Goal: Task Accomplishment & Management: Manage account settings

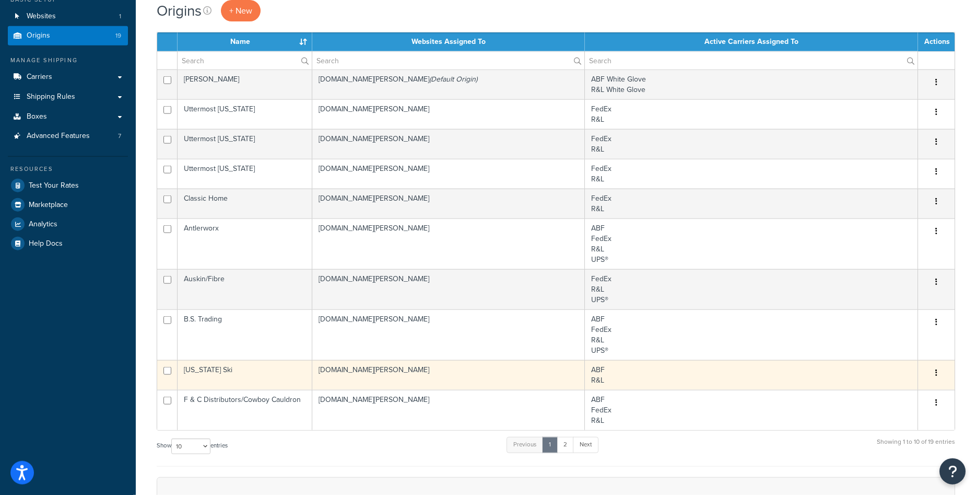
scroll to position [53, 0]
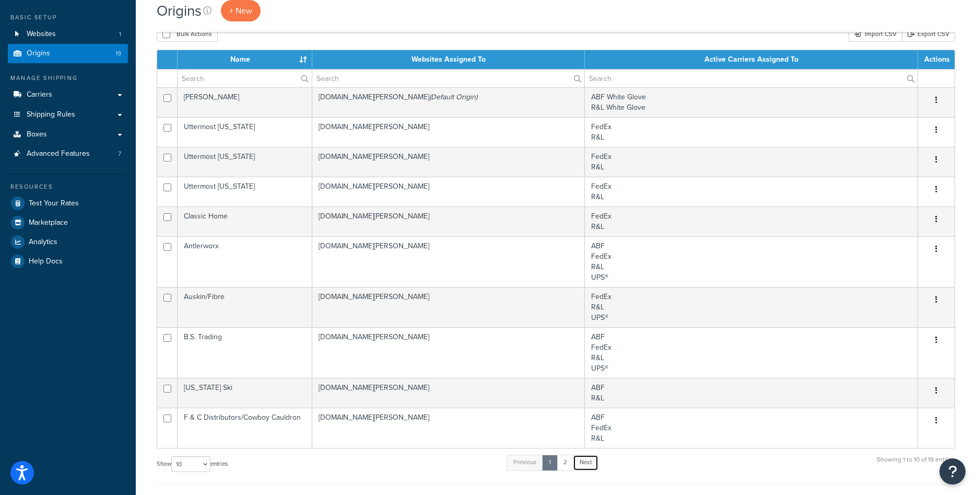
click at [591, 459] on link "Next" at bounding box center [586, 462] width 26 height 16
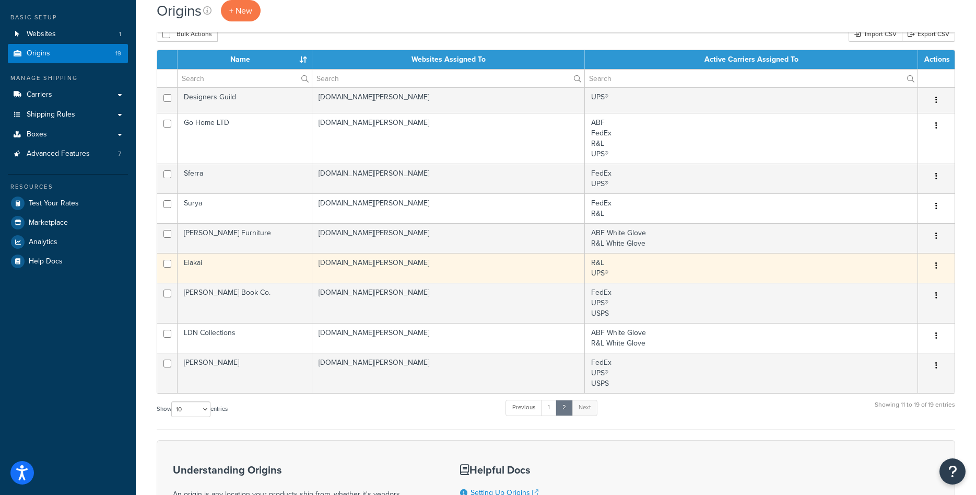
click at [232, 264] on td "Elakai" at bounding box center [245, 268] width 135 height 30
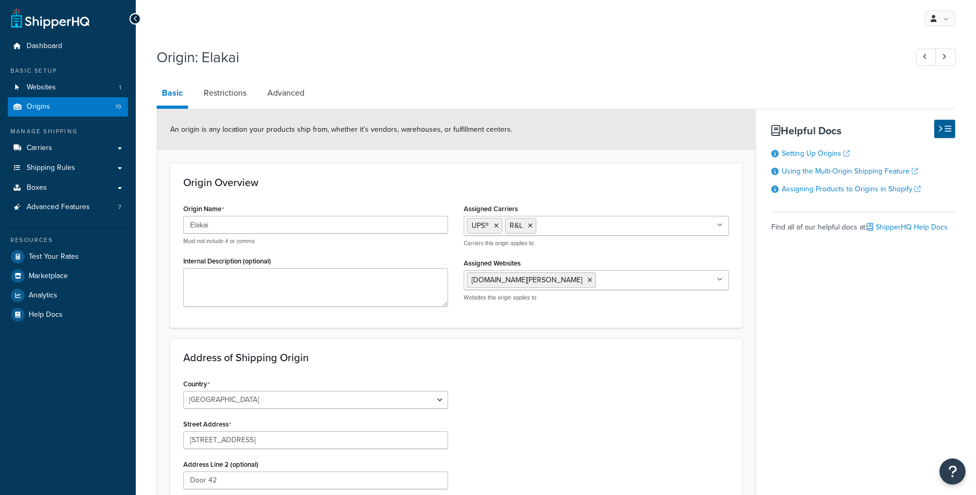
select select "35"
click at [55, 107] on link "Origins 19" at bounding box center [68, 106] width 120 height 19
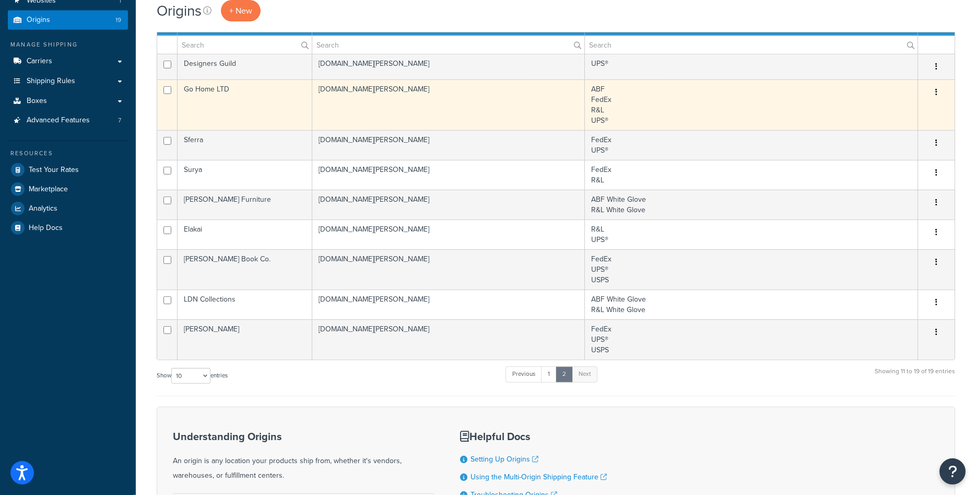
scroll to position [107, 0]
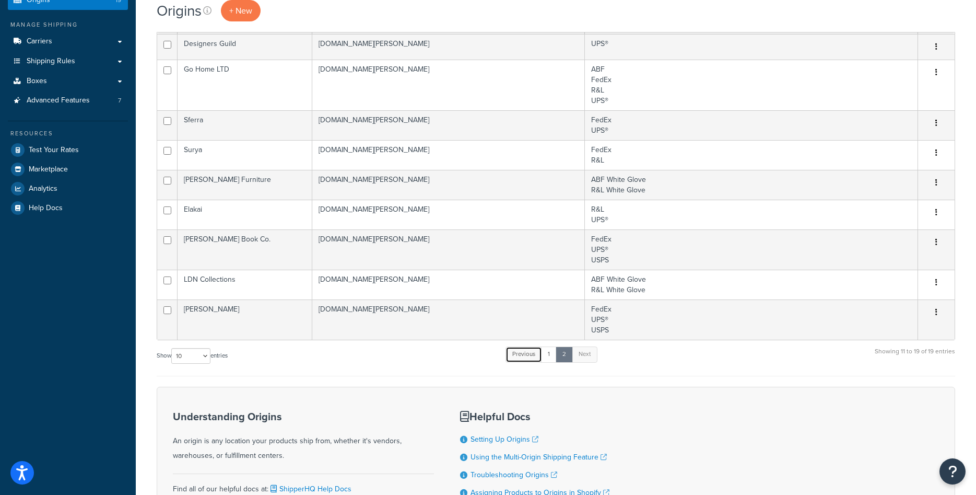
click at [532, 361] on link "Previous" at bounding box center [524, 354] width 37 height 16
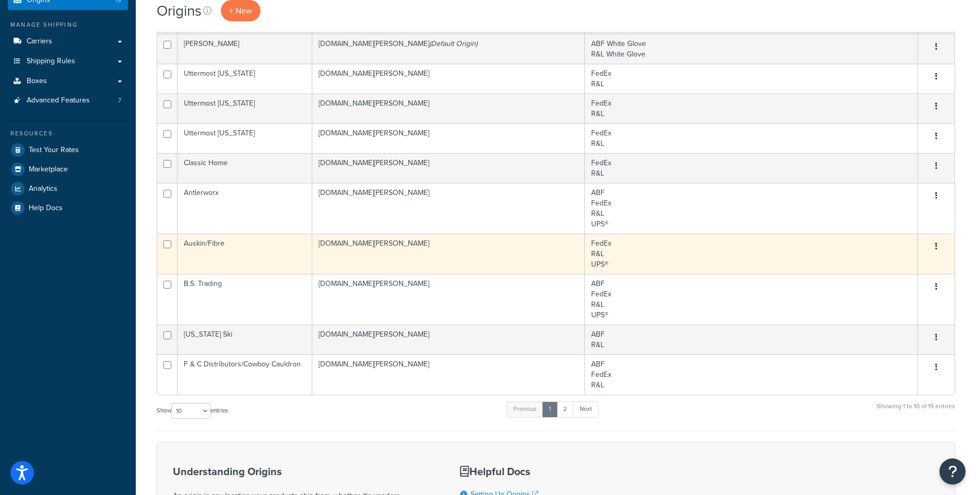
click at [222, 248] on td "Auskin/Fibre" at bounding box center [245, 253] width 135 height 40
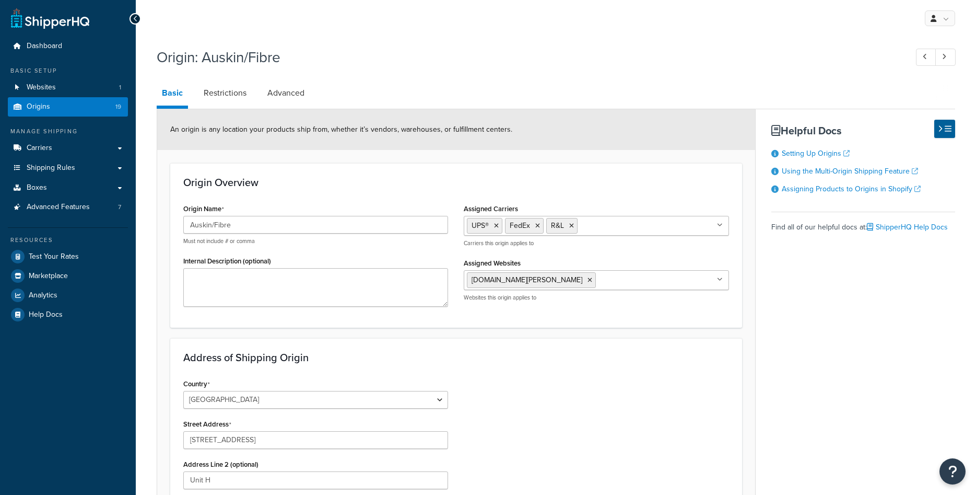
select select "6"
click at [221, 227] on input "Auskin/Fibre" at bounding box center [315, 225] width 265 height 18
click at [45, 103] on span "Origins" at bounding box center [39, 106] width 24 height 9
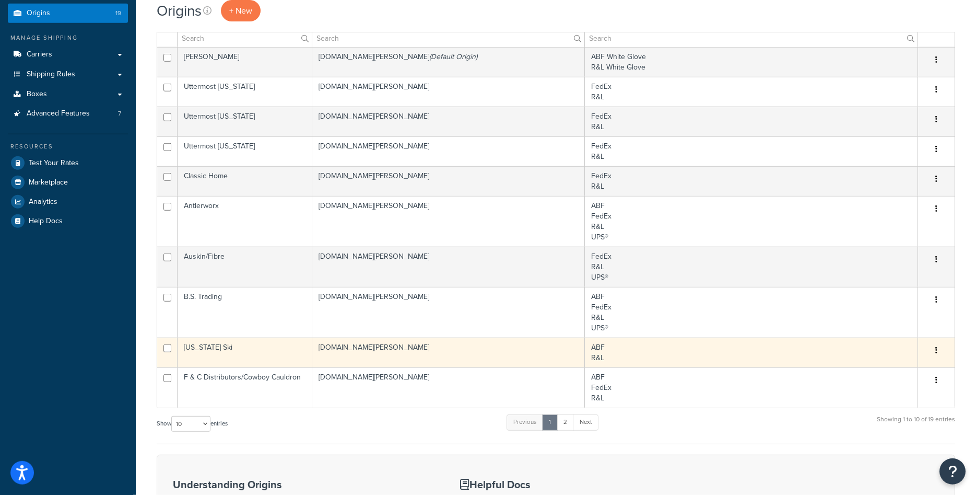
scroll to position [160, 0]
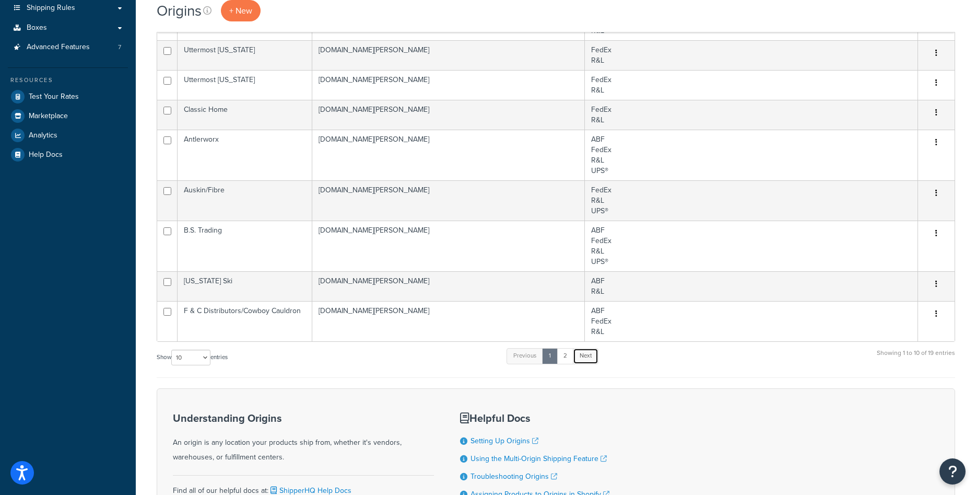
click at [597, 357] on link "Next" at bounding box center [586, 356] width 26 height 16
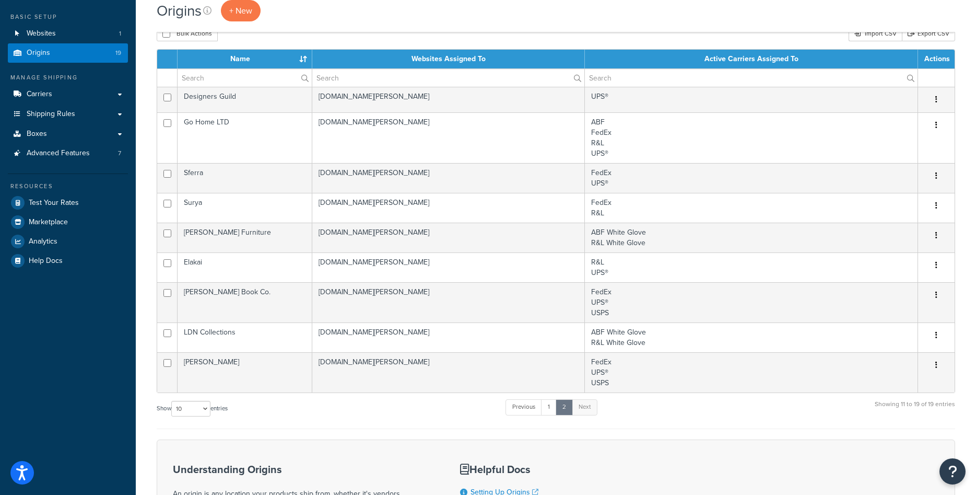
scroll to position [53, 0]
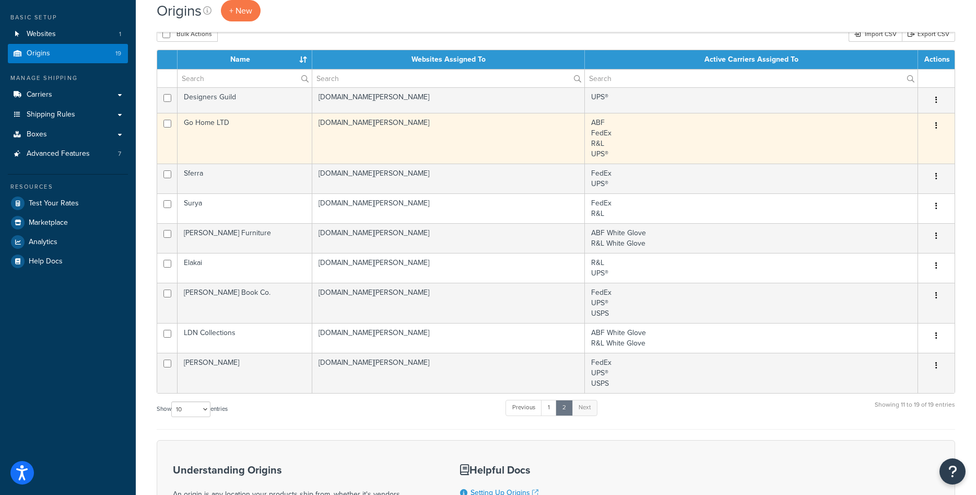
click at [531, 157] on td "[DOMAIN_NAME][PERSON_NAME]" at bounding box center [448, 138] width 273 height 51
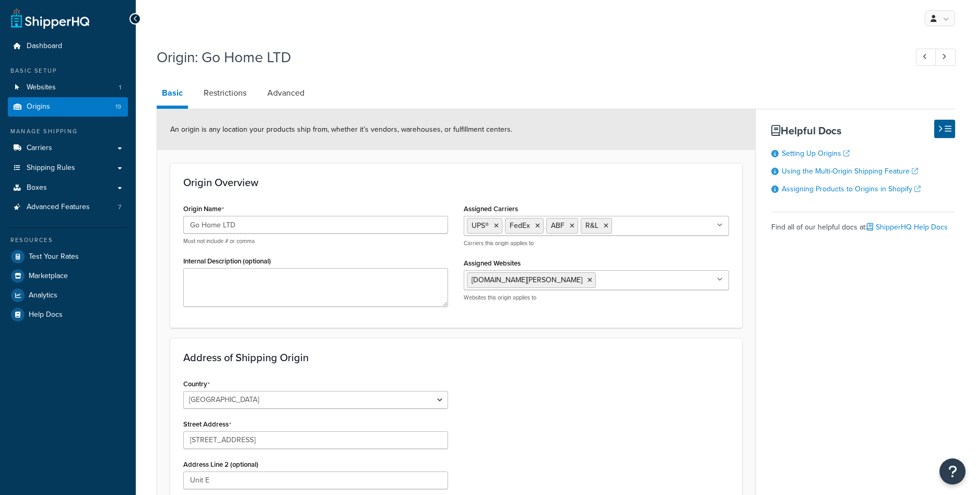
select select "33"
click at [571, 227] on icon at bounding box center [572, 226] width 5 height 6
click at [613, 196] on div "Origin Overview Origin Name Go Home LTD Must not include # or comma Internal De…" at bounding box center [456, 245] width 572 height 164
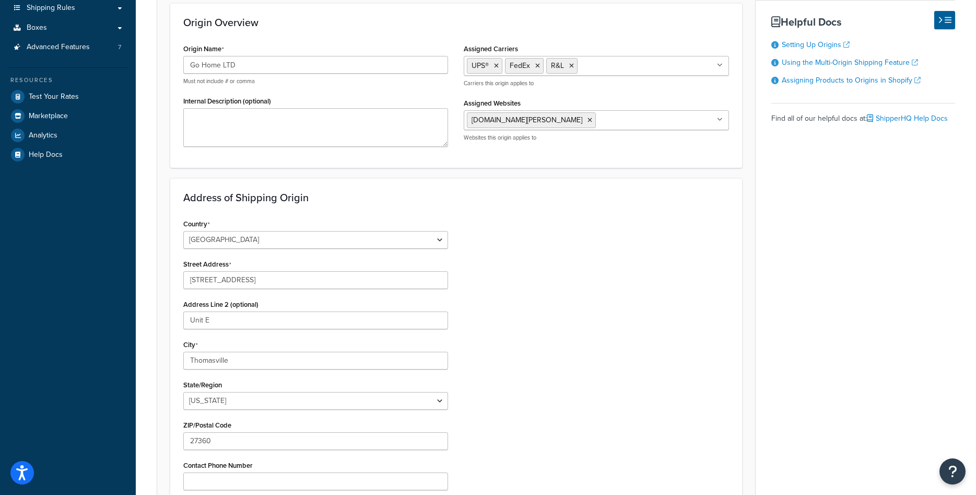
scroll to position [335, 0]
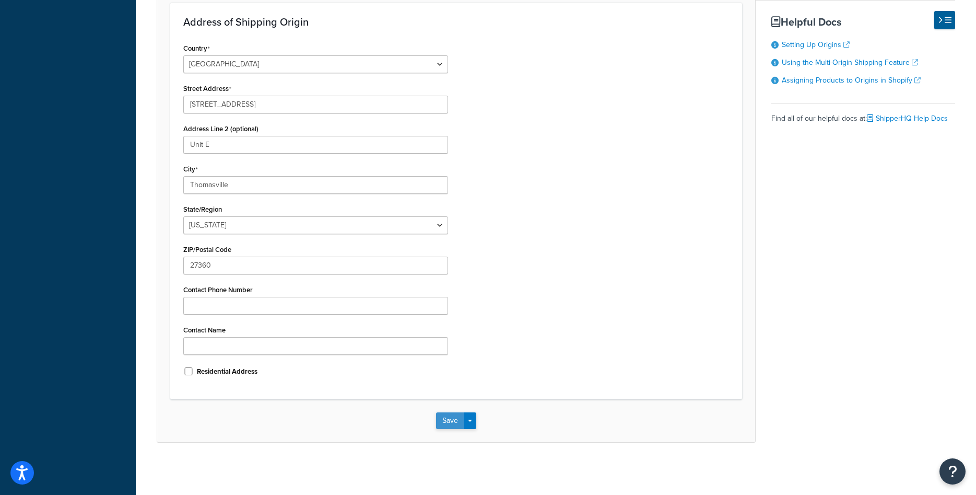
click at [452, 417] on button "Save" at bounding box center [450, 420] width 28 height 17
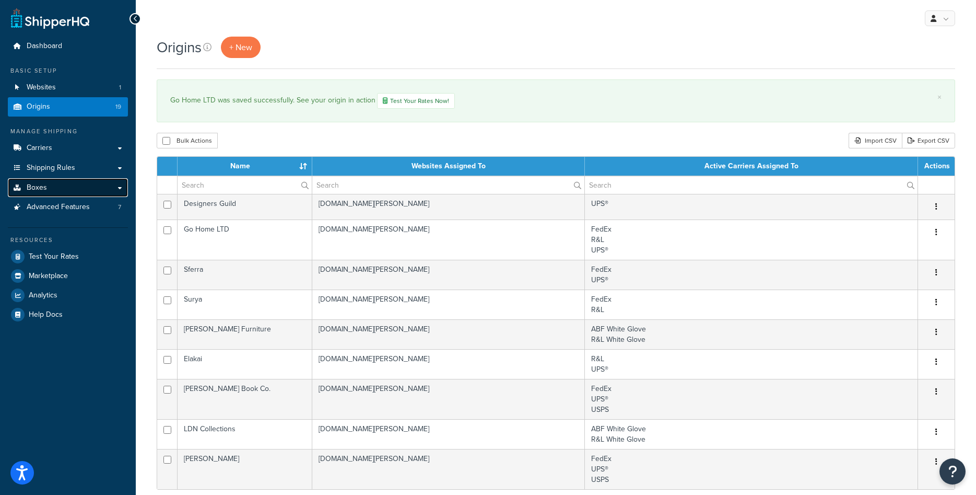
click at [52, 178] on link "Boxes" at bounding box center [68, 187] width 120 height 19
click at [58, 171] on span "Shipping Rules" at bounding box center [51, 167] width 49 height 9
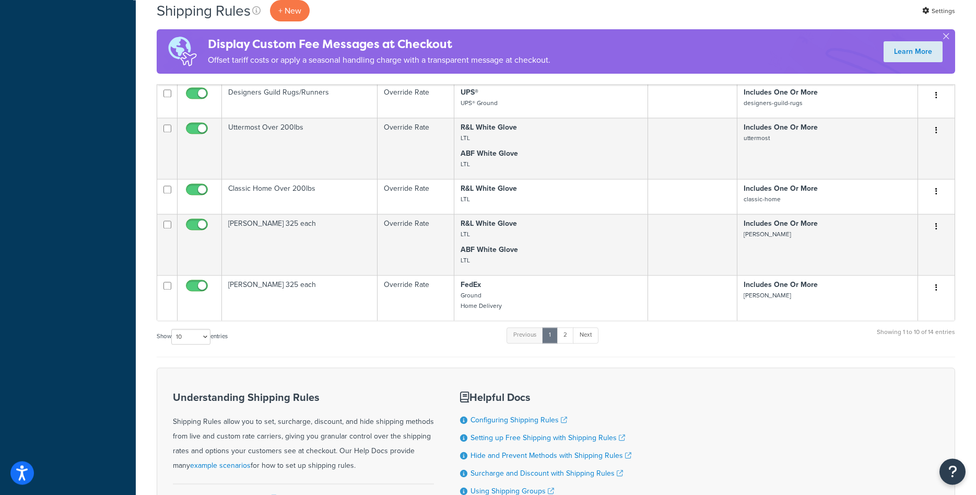
scroll to position [426, 0]
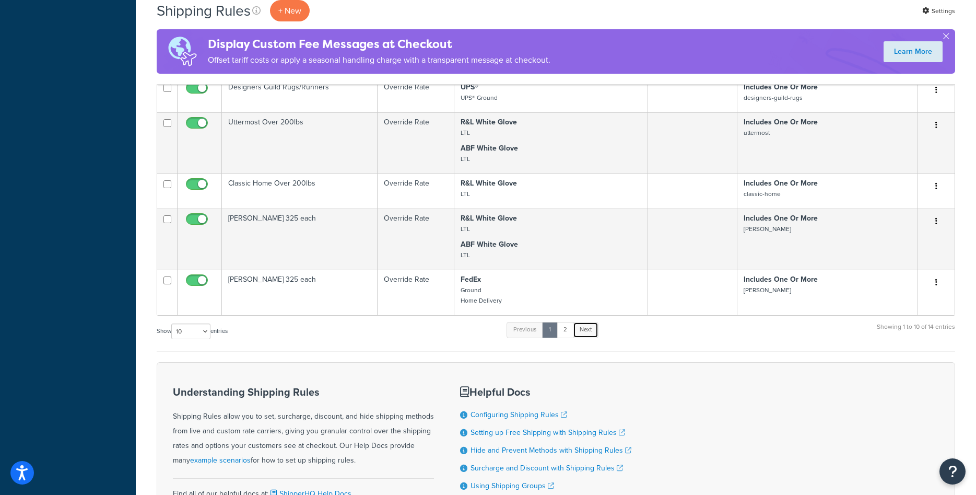
click at [584, 330] on link "Next" at bounding box center [586, 330] width 26 height 16
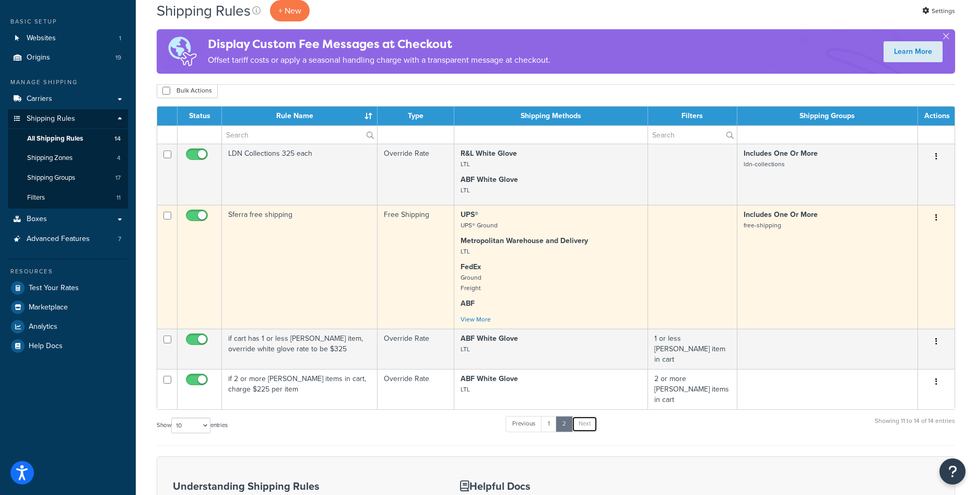
scroll to position [0, 0]
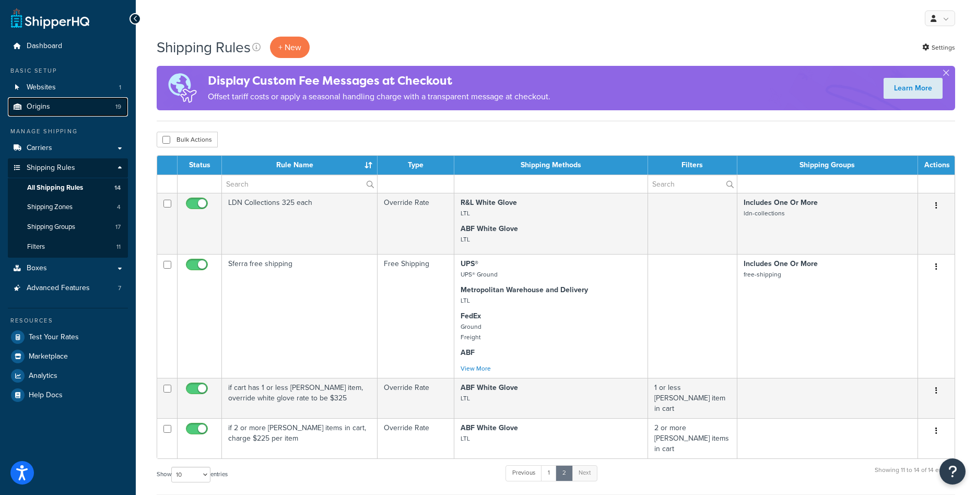
click at [51, 98] on link "Origins 19" at bounding box center [68, 106] width 120 height 19
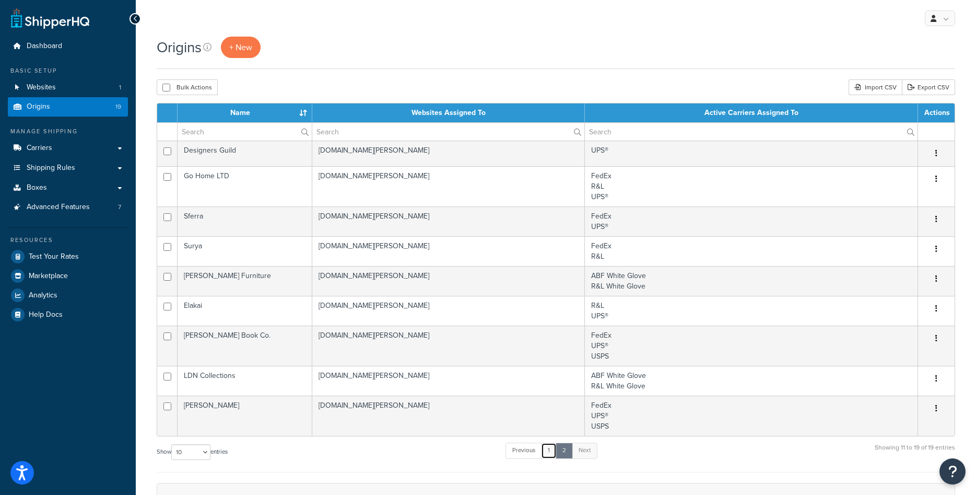
click at [552, 450] on link "1" at bounding box center [549, 450] width 16 height 16
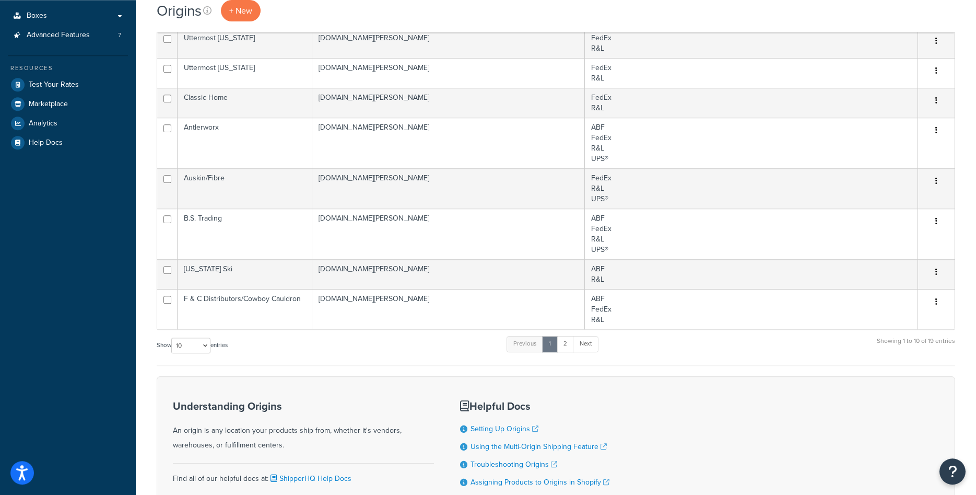
scroll to position [151, 0]
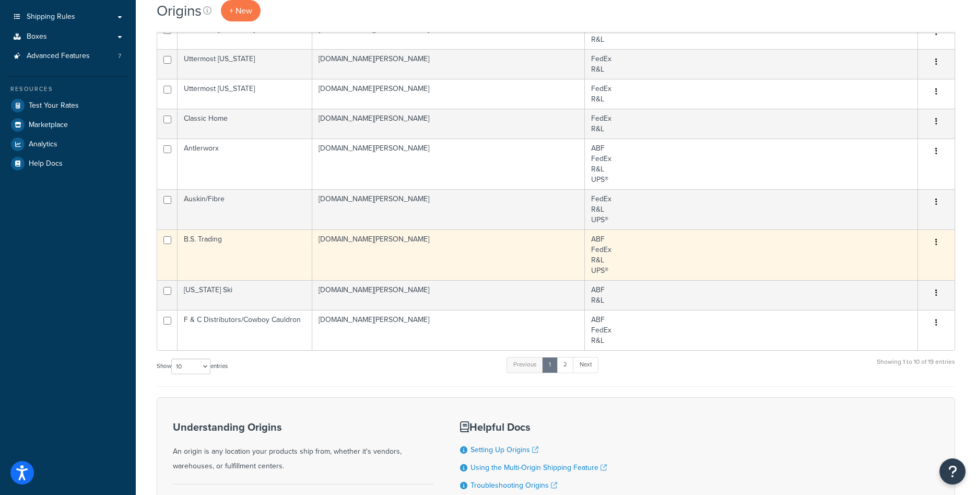
click at [530, 256] on td "k-kircher-home.myshopify.com" at bounding box center [448, 254] width 273 height 51
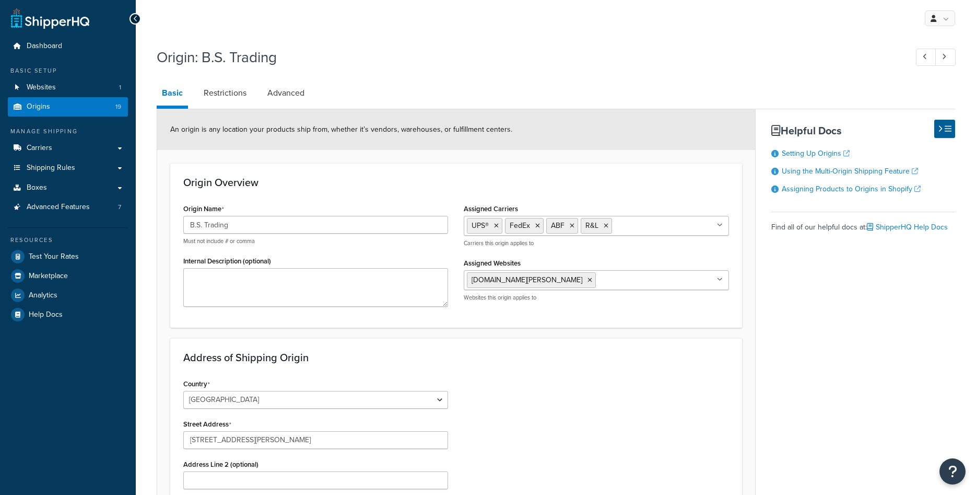
select select "43"
drag, startPoint x: 203, startPoint y: 56, endPoint x: 288, endPoint y: 58, distance: 84.6
click at [288, 58] on h1 "Origin: B.S. Trading" at bounding box center [527, 57] width 740 height 20
click at [572, 226] on icon at bounding box center [572, 226] width 5 height 6
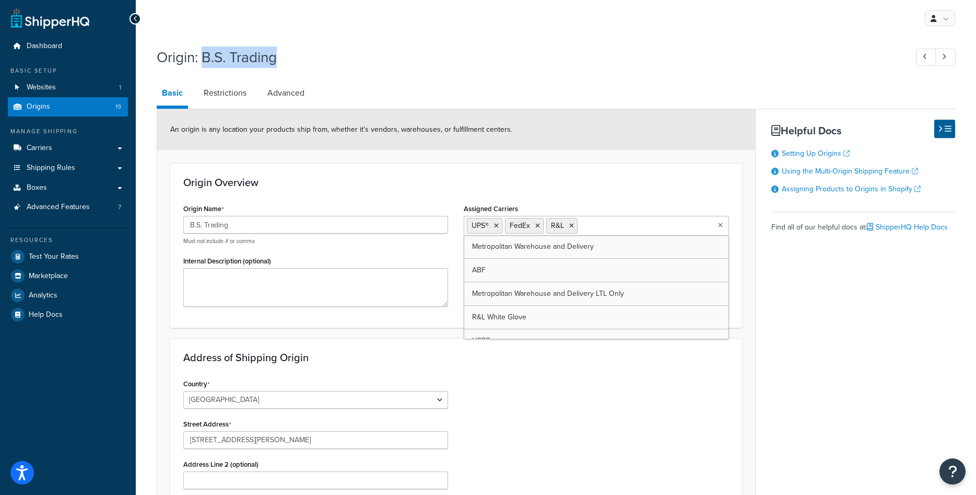
click at [572, 226] on icon at bounding box center [571, 226] width 5 height 6
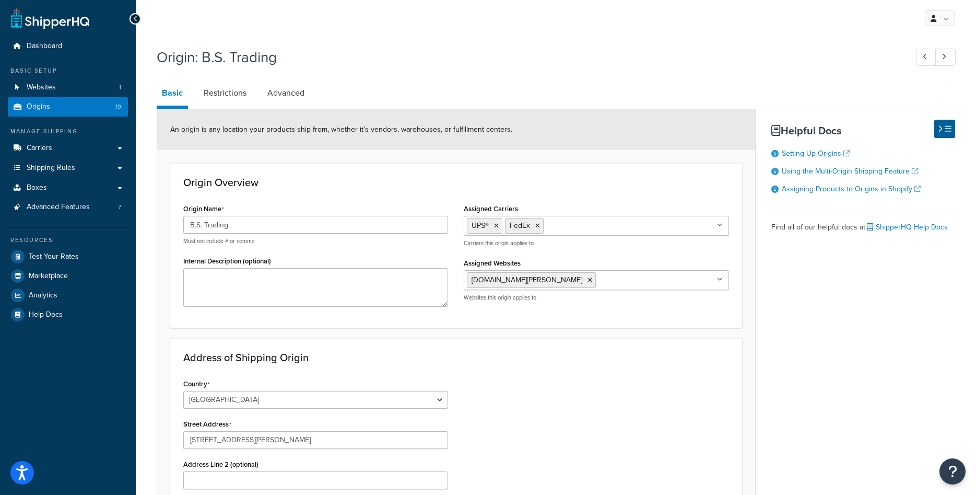
click at [587, 195] on div "Origin Overview Origin Name B.S. Trading Must not include # or comma Internal D…" at bounding box center [456, 245] width 572 height 164
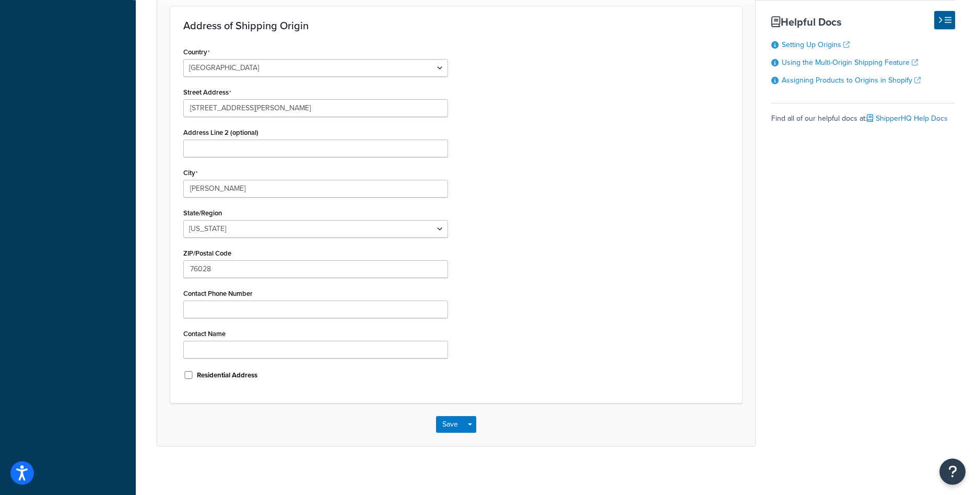
scroll to position [335, 0]
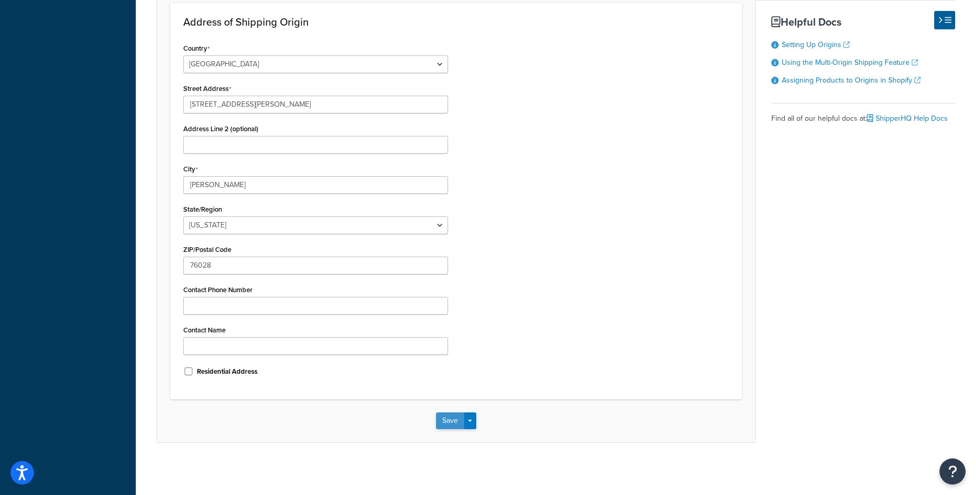
click at [441, 419] on button "Save" at bounding box center [450, 420] width 28 height 17
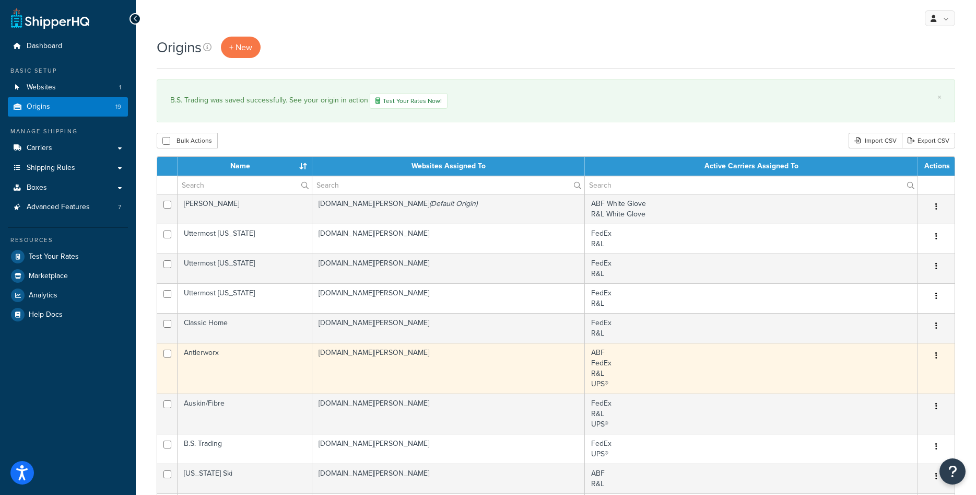
click at [239, 357] on td "Antlerworx" at bounding box center [245, 368] width 135 height 51
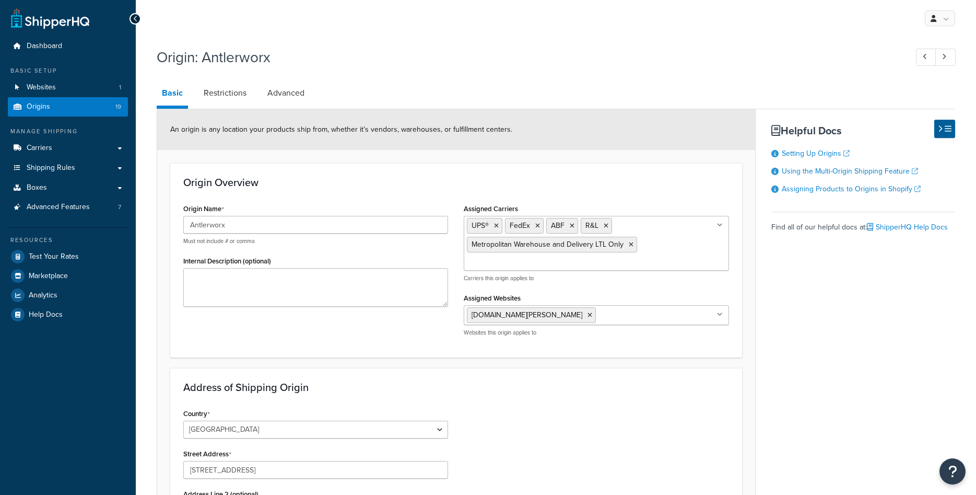
select select "43"
click at [630, 247] on icon at bounding box center [631, 244] width 5 height 6
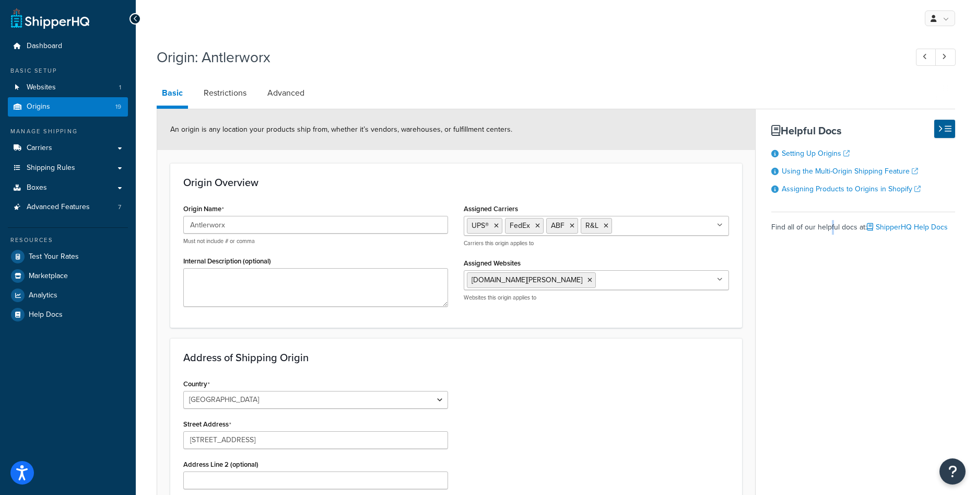
click at [831, 323] on div "Basic Restrictions Advanced An origin is any location your products ship from, …" at bounding box center [556, 428] width 799 height 697
click at [605, 225] on icon at bounding box center [606, 226] width 5 height 6
click at [783, 292] on div "Basic Restrictions Advanced An origin is any location your products ship from, …" at bounding box center [556, 428] width 799 height 697
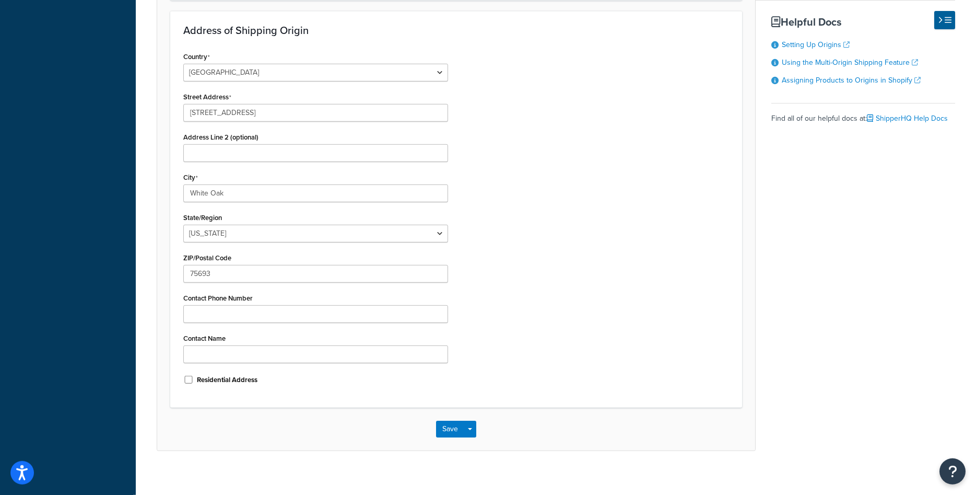
scroll to position [335, 0]
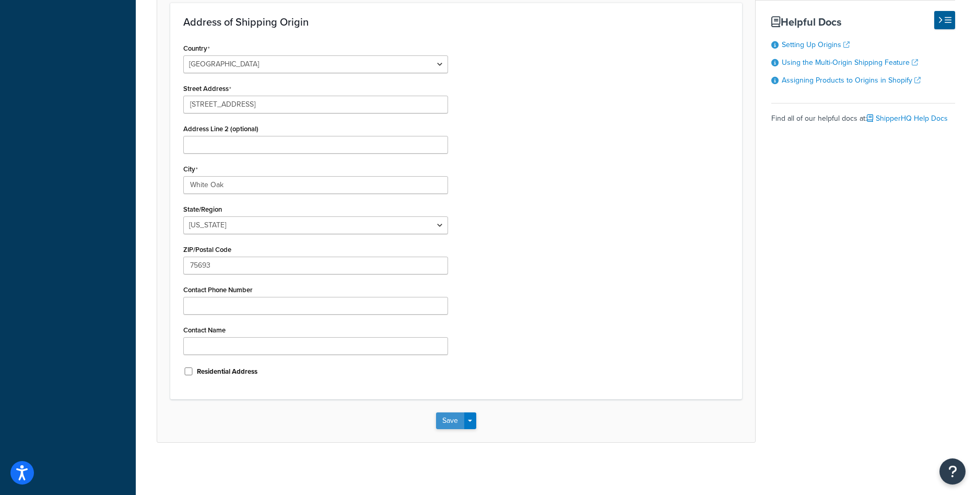
drag, startPoint x: 436, startPoint y: 427, endPoint x: 451, endPoint y: 414, distance: 20.0
click at [436, 427] on div "Save Save Dropdown Save and Edit Save and Duplicate Save and Create New" at bounding box center [456, 420] width 598 height 43
click at [452, 412] on button "Save" at bounding box center [450, 420] width 28 height 17
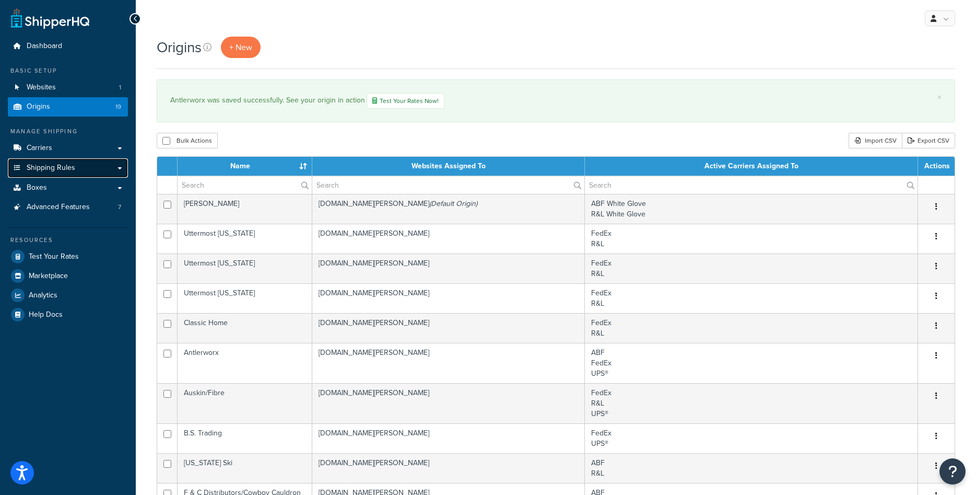
click at [77, 171] on link "Shipping Rules" at bounding box center [68, 167] width 120 height 19
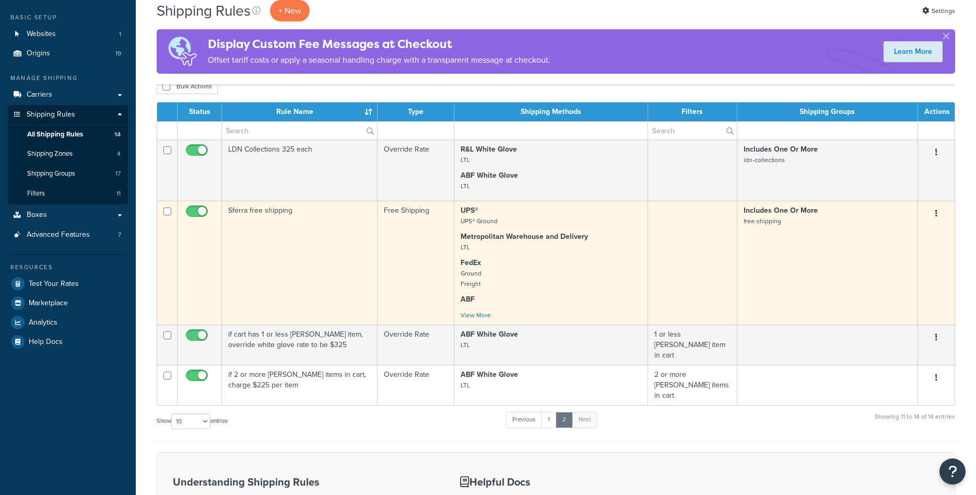
scroll to position [53, 0]
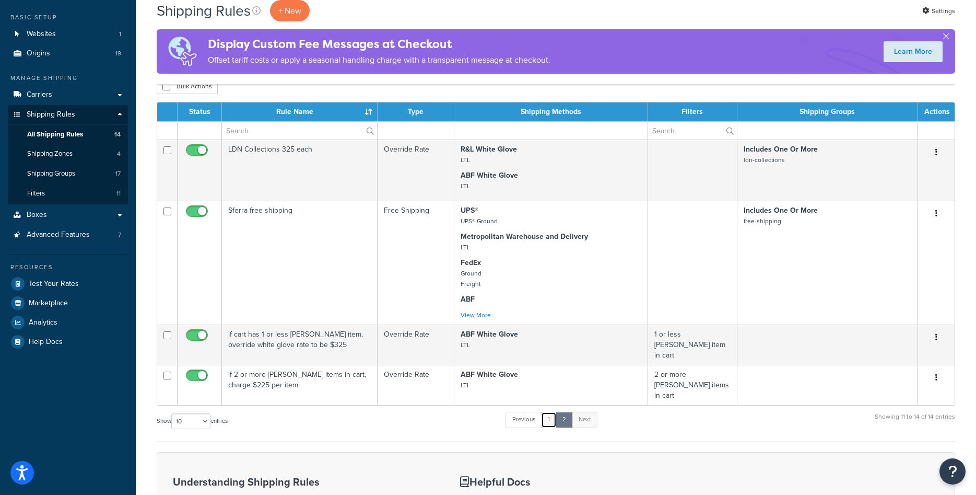
click at [548, 412] on link "1" at bounding box center [549, 420] width 16 height 16
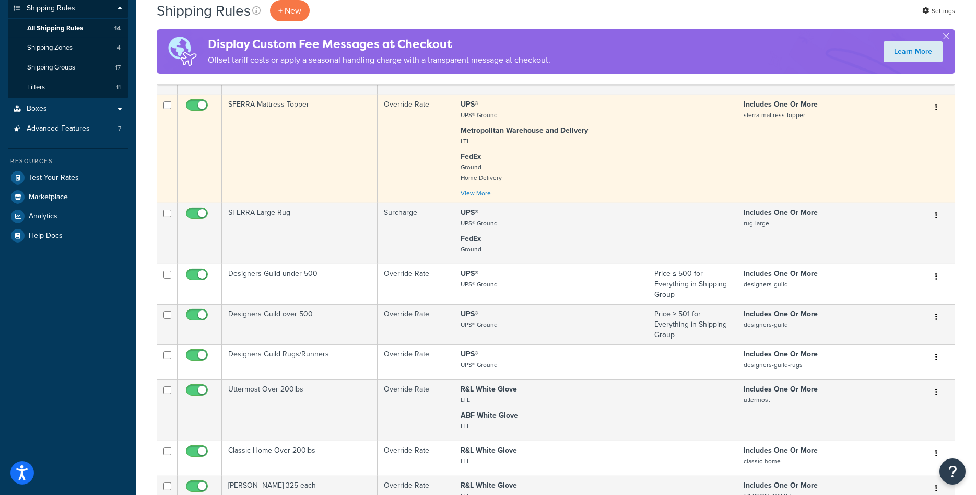
scroll to position [0, 0]
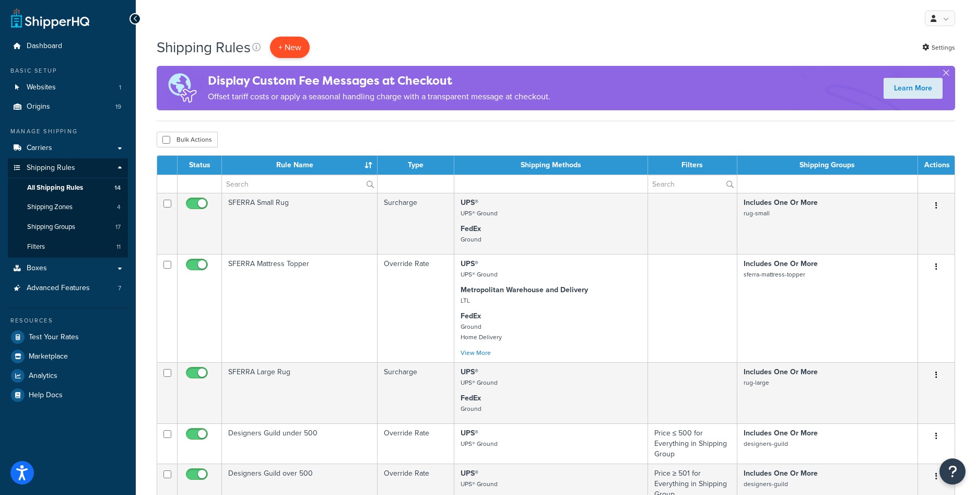
click at [287, 43] on p "+ New" at bounding box center [290, 47] width 40 height 21
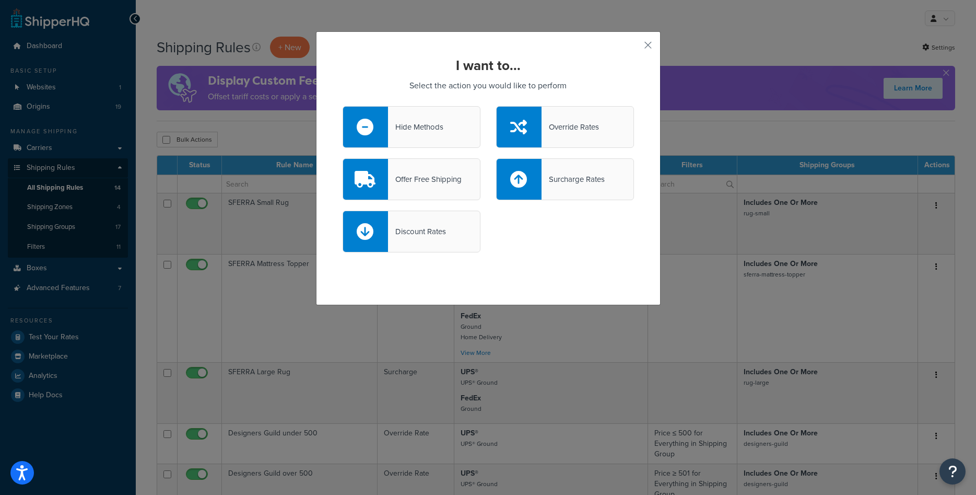
click at [577, 133] on div "Override Rates" at bounding box center [570, 127] width 57 height 15
click at [0, 0] on input "Override Rates" at bounding box center [0, 0] width 0 height 0
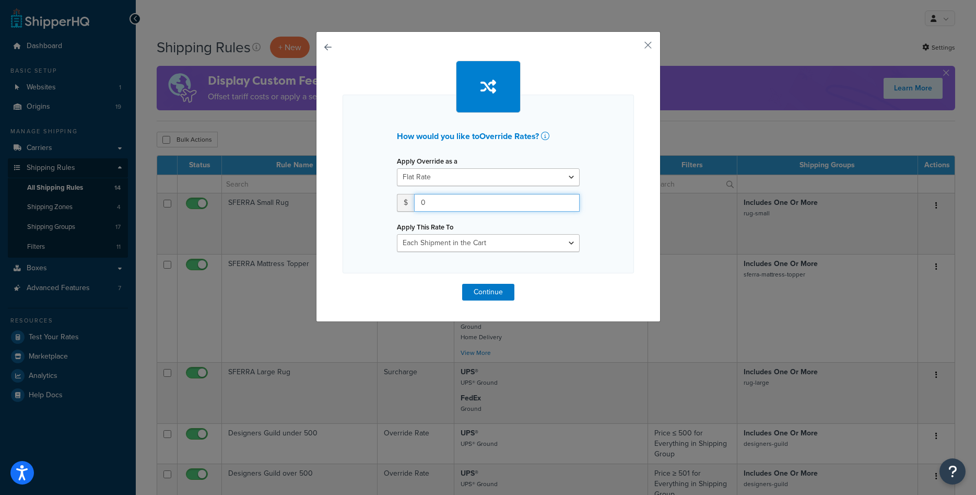
click at [455, 202] on input "0" at bounding box center [497, 203] width 166 height 18
type input "450"
select select "ITEM"
click option "Each Item within a Shipping Group" at bounding box center [0, 0] width 0 height 0
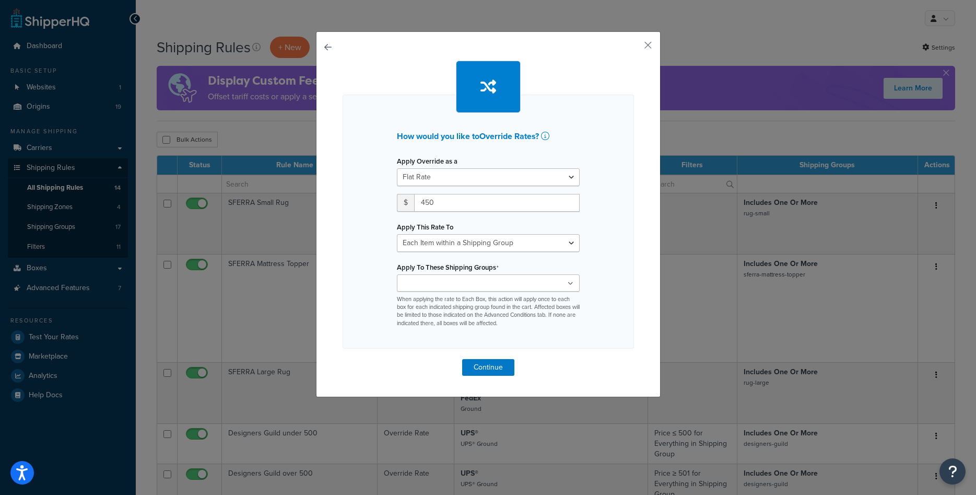
click at [452, 286] on input "Apply To These Shipping Groups" at bounding box center [446, 283] width 92 height 11
type input "[PERSON_NAME]"
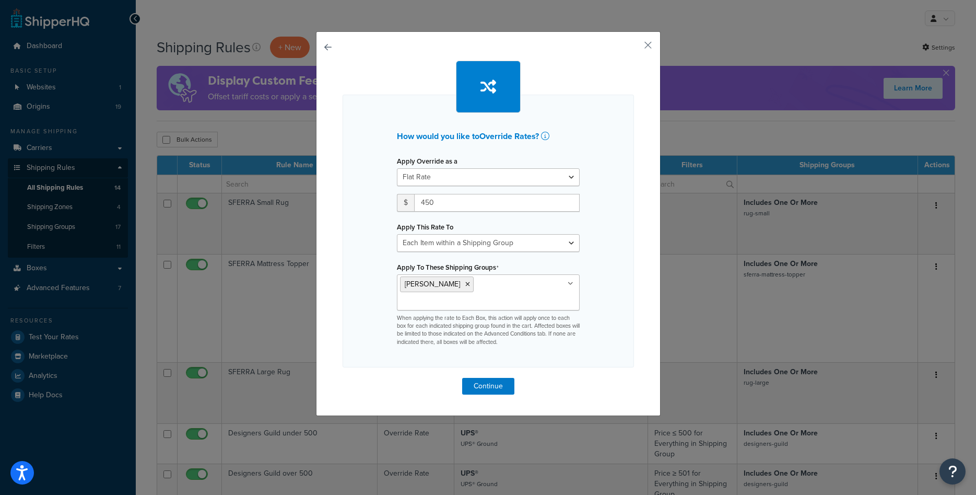
click at [616, 278] on div "How would you like to Override Rates ? Apply Override as a Flat Rate Percentage…" at bounding box center [488, 231] width 291 height 273
click at [489, 378] on button "Continue" at bounding box center [488, 386] width 52 height 17
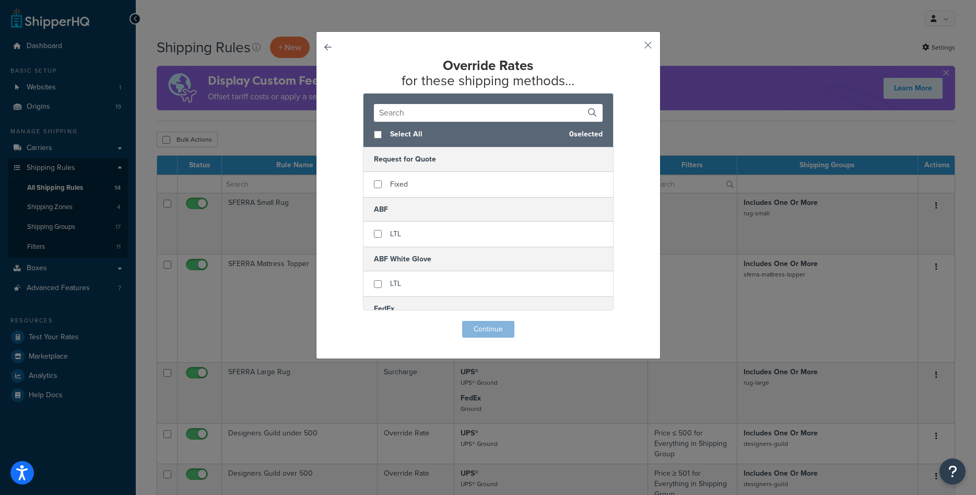
click at [400, 118] on input "text" at bounding box center [488, 113] width 229 height 18
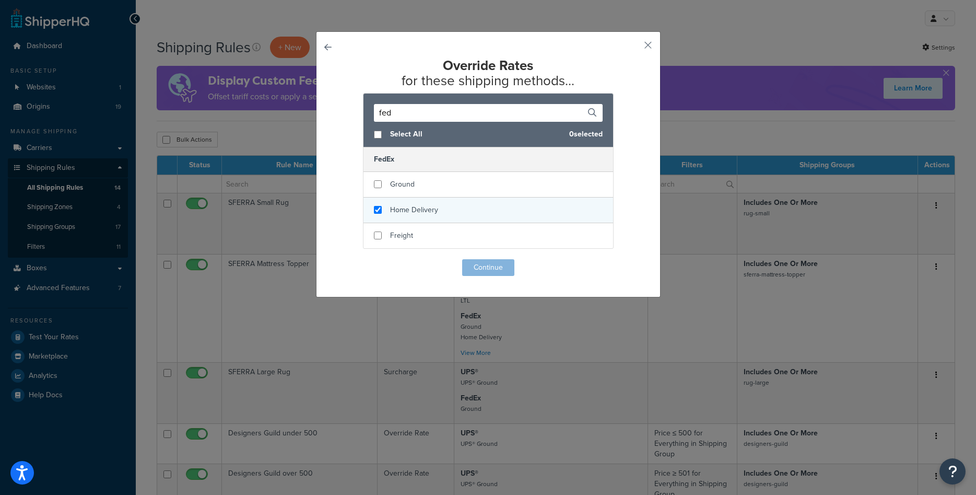
type input "fed"
click at [376, 207] on input "checkbox" at bounding box center [378, 210] width 8 height 8
checkbox input "true"
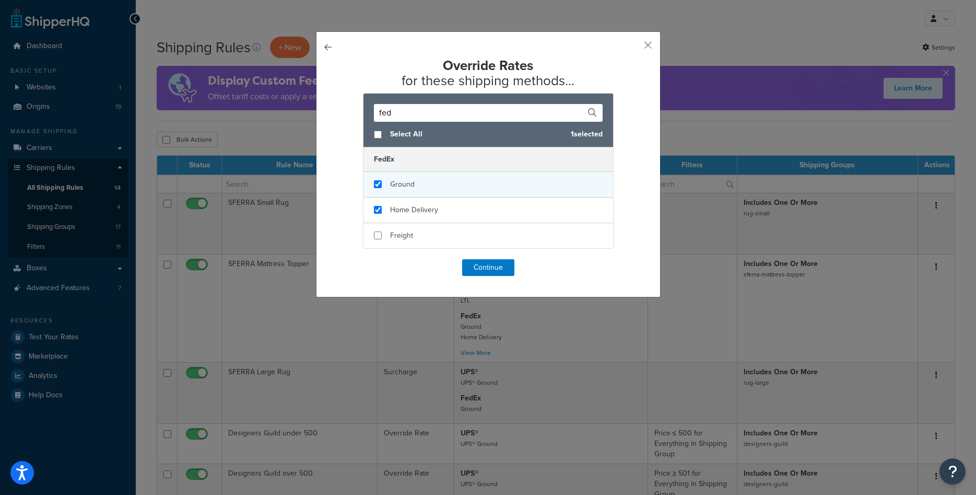
checkbox input "true"
click at [378, 180] on div "Ground" at bounding box center [489, 185] width 250 height 26
click at [483, 265] on button "Continue" at bounding box center [488, 267] width 52 height 17
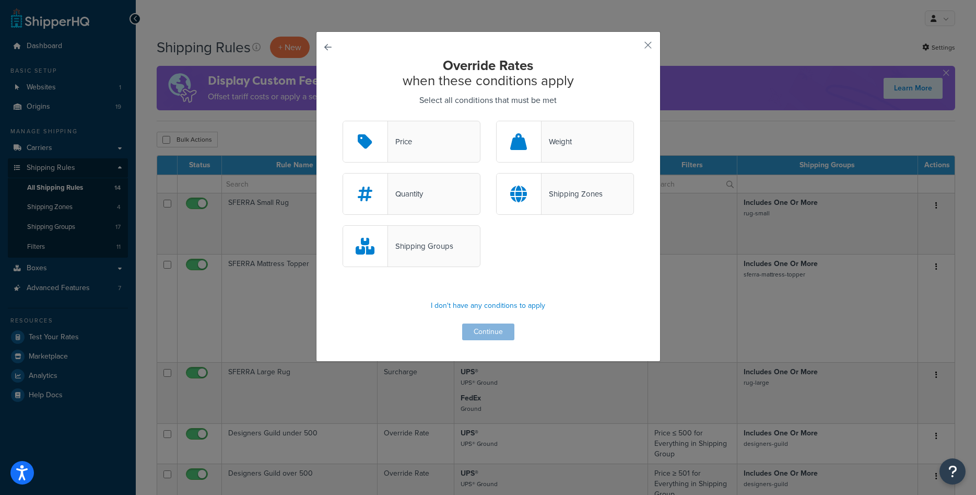
click at [421, 242] on div "Shipping Groups" at bounding box center [420, 246] width 65 height 15
click at [0, 0] on input "Shipping Groups" at bounding box center [0, 0] width 0 height 0
click at [443, 253] on div "Shipping Groups" at bounding box center [420, 246] width 65 height 15
click at [0, 0] on input "Shipping Groups" at bounding box center [0, 0] width 0 height 0
click at [425, 248] on div "Shipping Groups" at bounding box center [420, 246] width 65 height 15
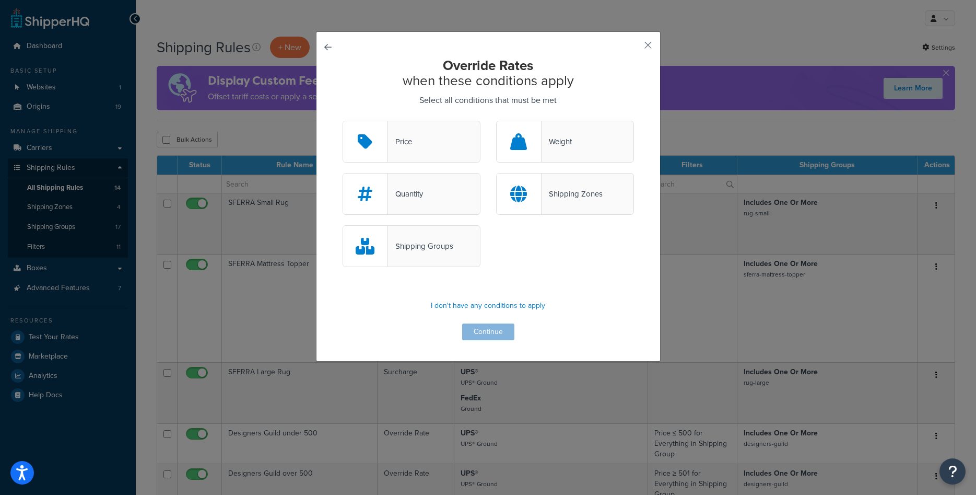
click at [0, 0] on input "Shipping Groups" at bounding box center [0, 0] width 0 height 0
click at [484, 336] on button "Continue" at bounding box center [488, 331] width 52 height 17
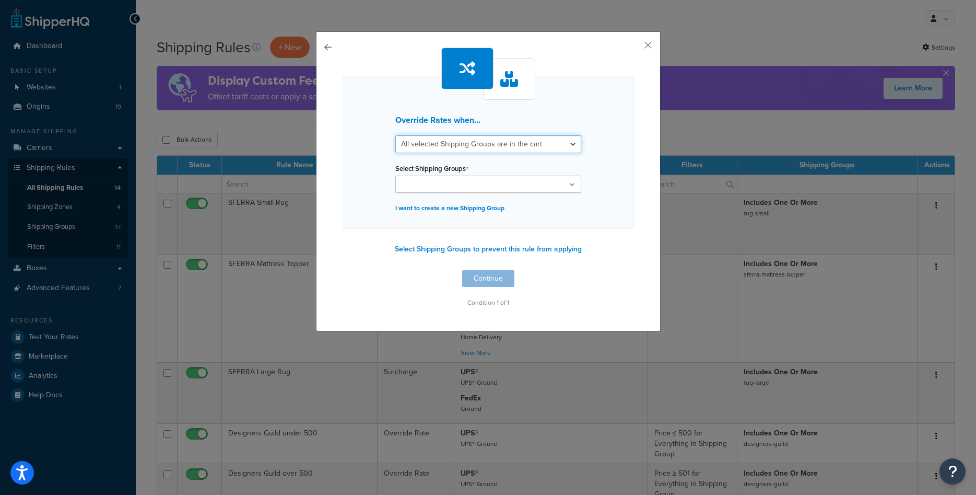
click at [465, 147] on select "All selected Shipping Groups are in the cart Any selected Shipping Groups are i…" at bounding box center [488, 144] width 186 height 18
click at [395, 135] on select "All selected Shipping Groups are in the cart Any selected Shipping Groups are i…" at bounding box center [488, 144] width 186 height 18
select select "any"
click option "Any selected Shipping Groups are in the cart" at bounding box center [0, 0] width 0 height 0
click at [439, 188] on input "Select Shipping Groups" at bounding box center [445, 184] width 92 height 11
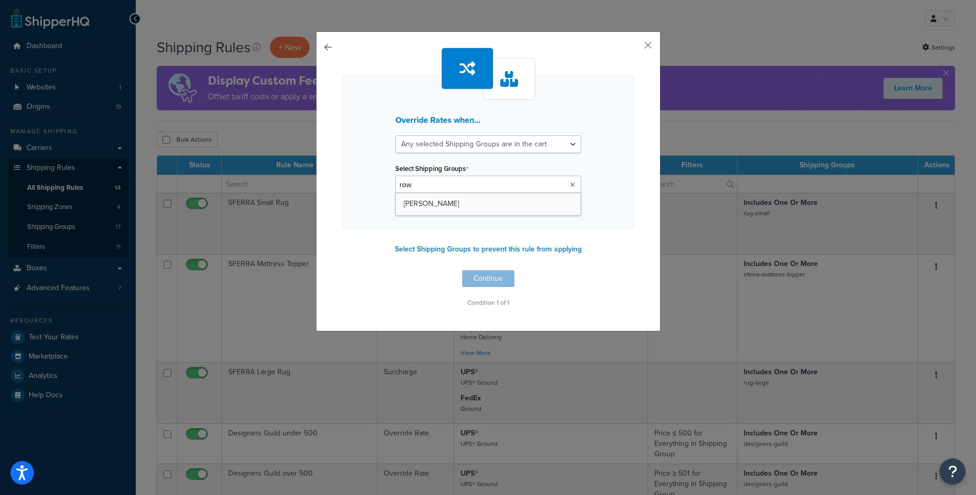
type input "rowe"
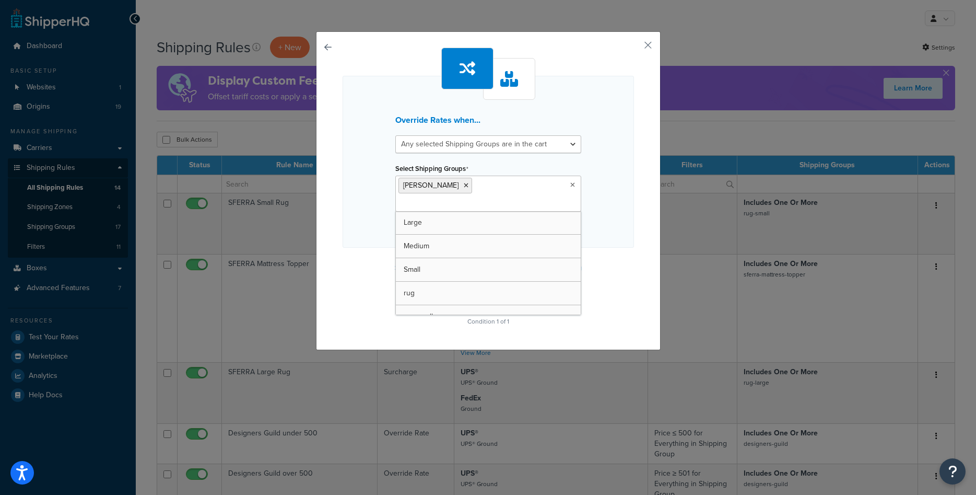
click at [599, 228] on div "Override Rates when... All selected Shipping Groups are in the cart Any selecte…" at bounding box center [488, 162] width 291 height 172
click at [496, 289] on button "Continue" at bounding box center [488, 297] width 52 height 17
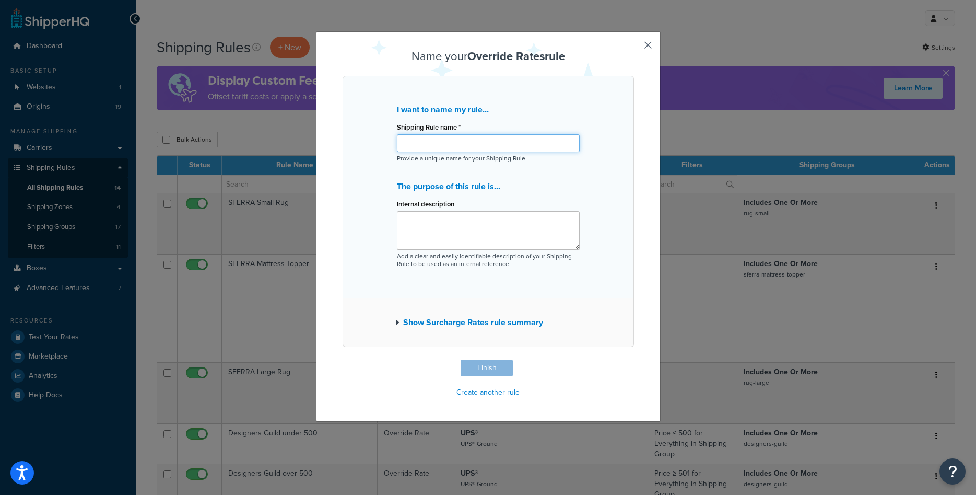
click at [430, 144] on input "Shipping Rule name *" at bounding box center [488, 143] width 183 height 18
type input "rowe-2pc"
click at [489, 368] on button "Finish" at bounding box center [487, 367] width 52 height 17
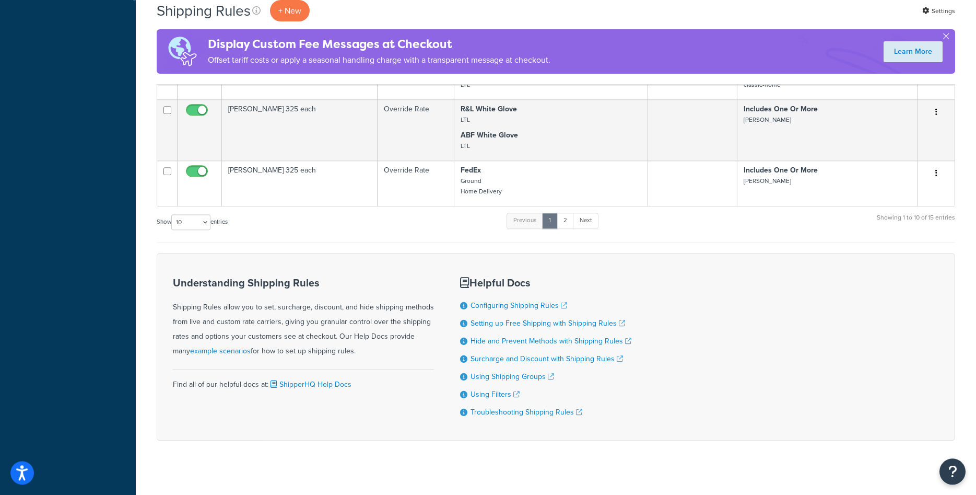
scroll to position [544, 0]
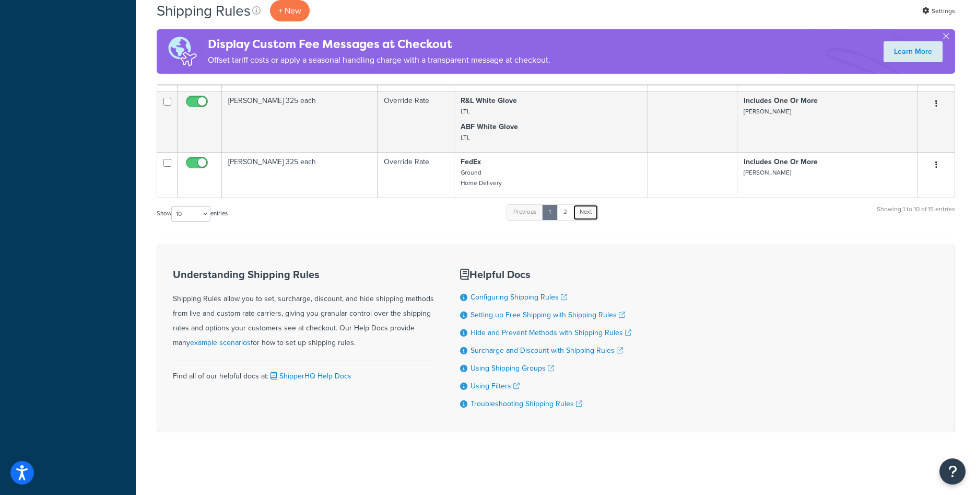
click at [597, 205] on link "Next" at bounding box center [586, 212] width 26 height 16
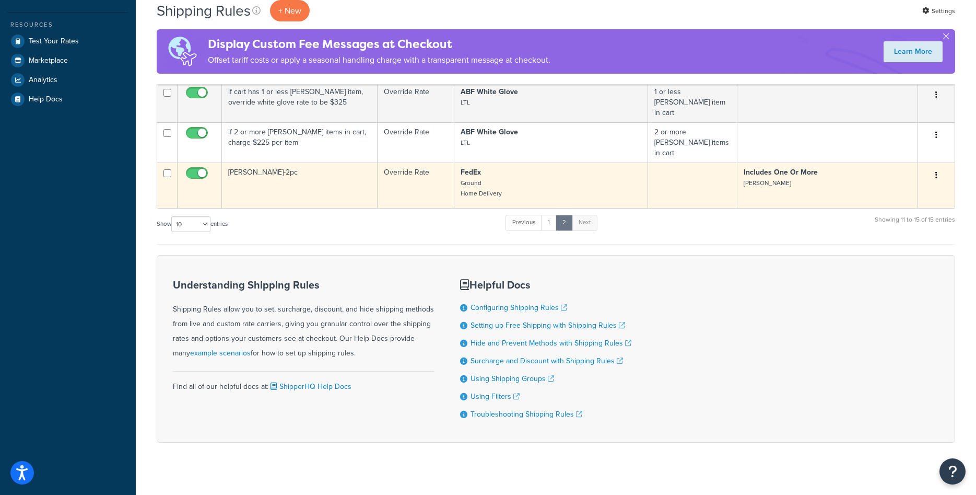
click at [312, 169] on td "[PERSON_NAME]-2pc" at bounding box center [300, 184] width 156 height 45
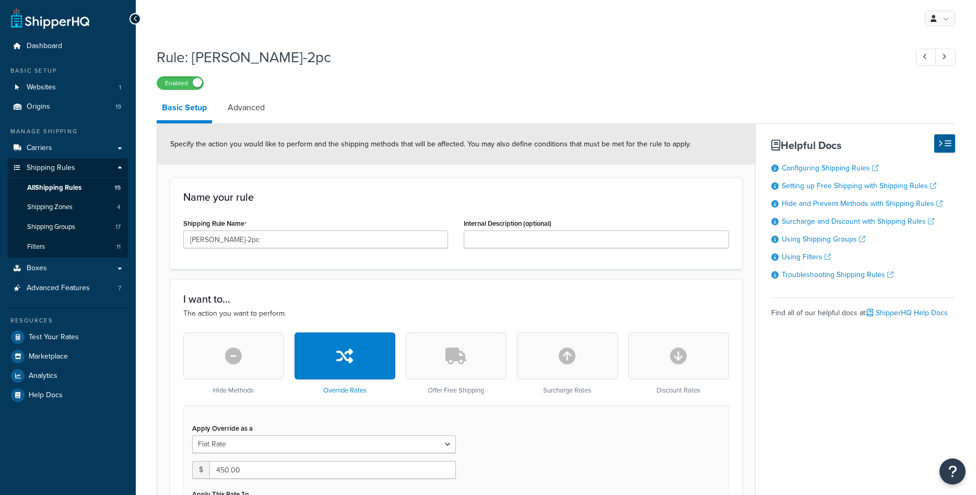
select select "ITEM"
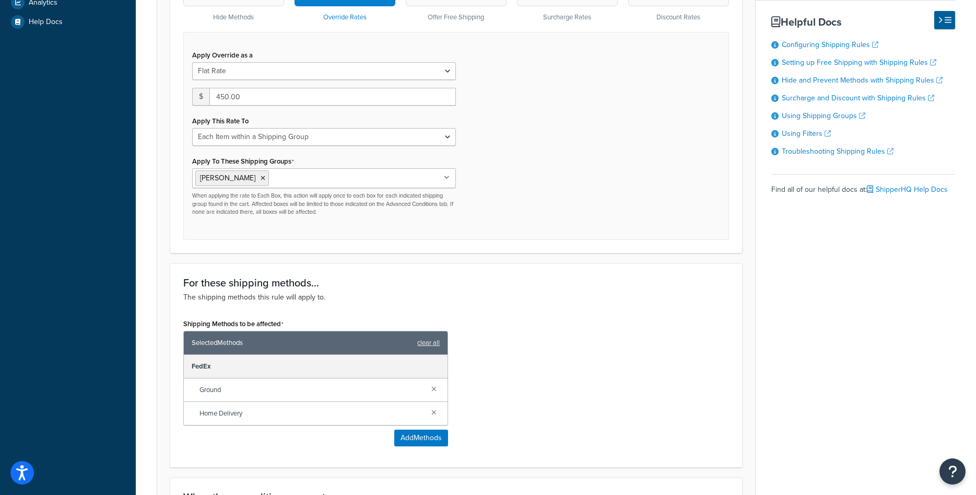
scroll to position [373, 0]
click at [261, 178] on icon at bounding box center [263, 178] width 5 height 6
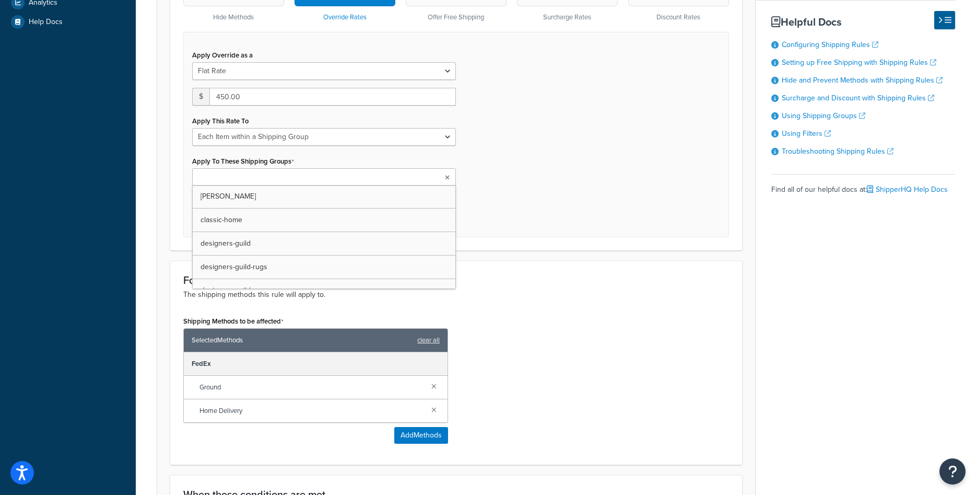
click at [231, 179] on input "Apply To These Shipping Groups" at bounding box center [241, 177] width 92 height 11
type input "[PERSON_NAME]"
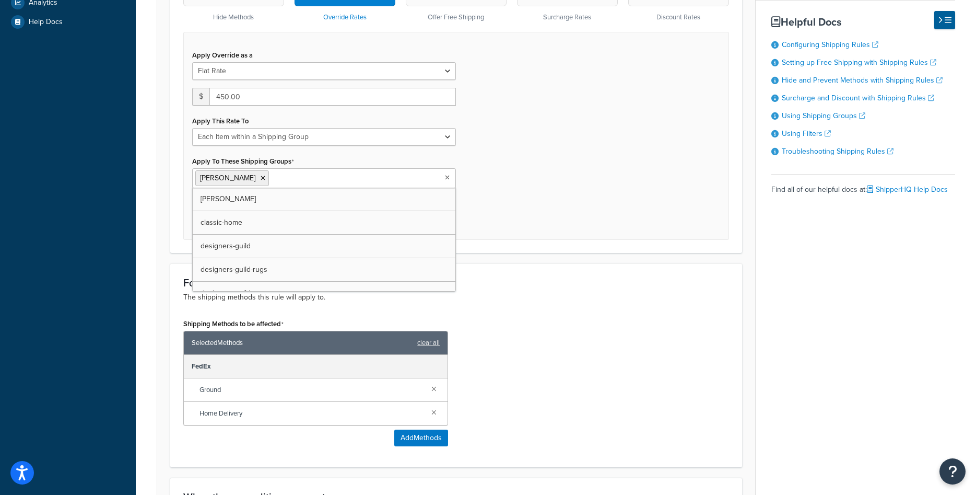
click at [282, 179] on input "Apply To These Shipping Groups" at bounding box center [318, 177] width 92 height 11
click at [261, 179] on icon at bounding box center [263, 178] width 5 height 6
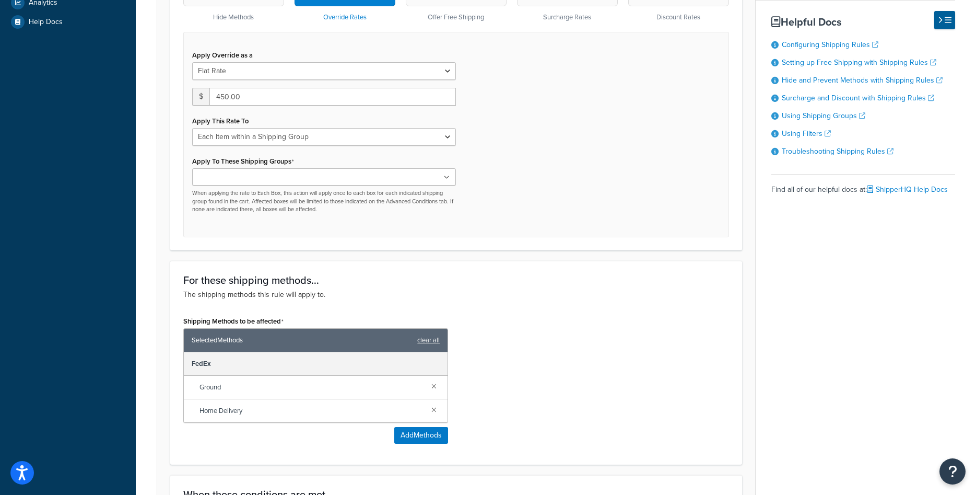
click at [519, 191] on div "Apply Override as a Flat Rate Percentage Flat Rate & Percentage $ 450.00 Apply …" at bounding box center [456, 134] width 546 height 205
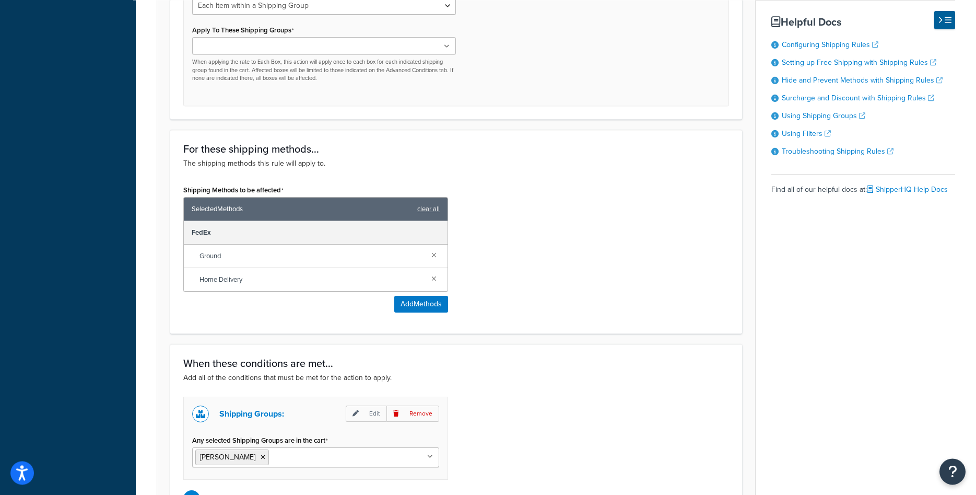
scroll to position [625, 0]
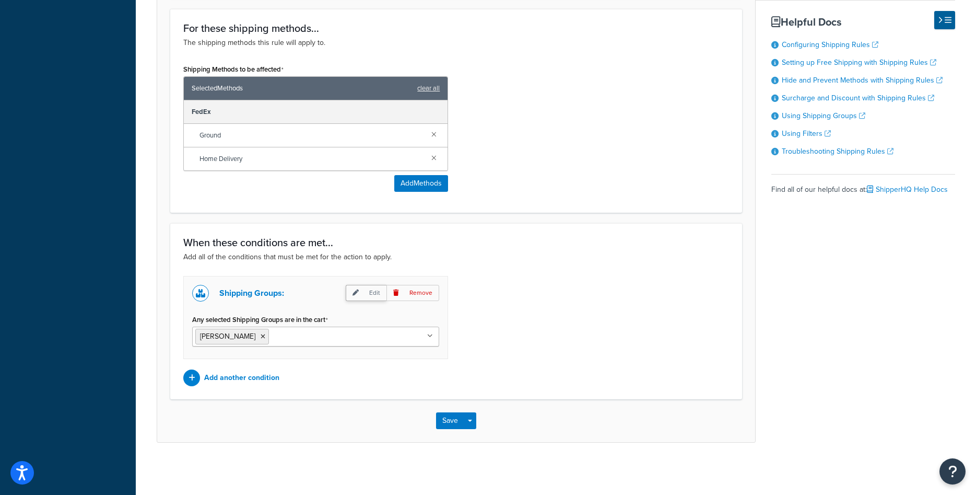
click at [367, 289] on p "Edit" at bounding box center [366, 293] width 41 height 16
select select "any"
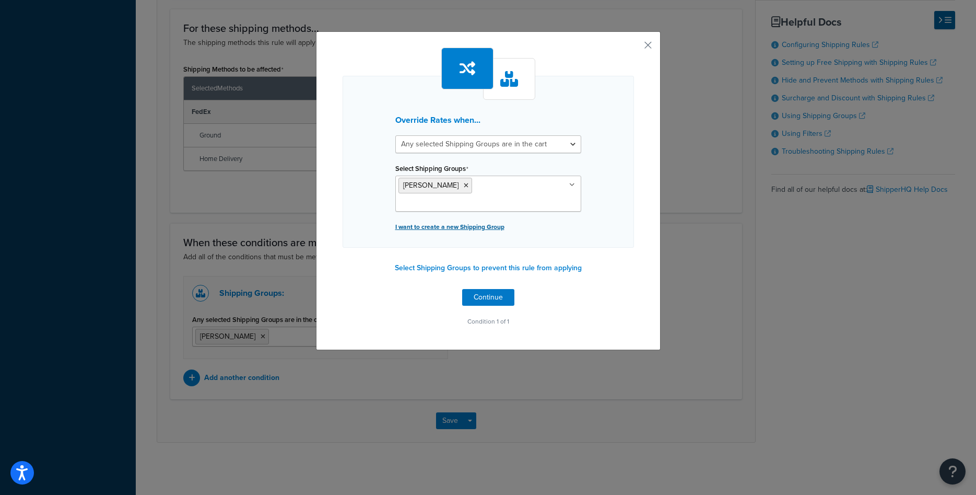
click at [450, 219] on p "I want to create a new Shipping Group" at bounding box center [488, 226] width 186 height 15
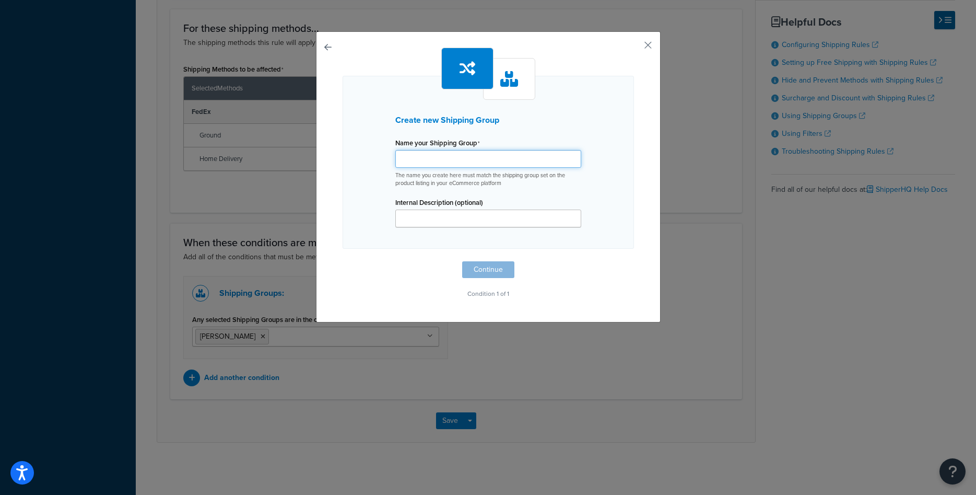
click at [456, 153] on input "Shipping Rule Name" at bounding box center [488, 159] width 186 height 18
type input "[PERSON_NAME]-2pc"
click at [485, 266] on button "Continue" at bounding box center [488, 269] width 52 height 17
select select "any"
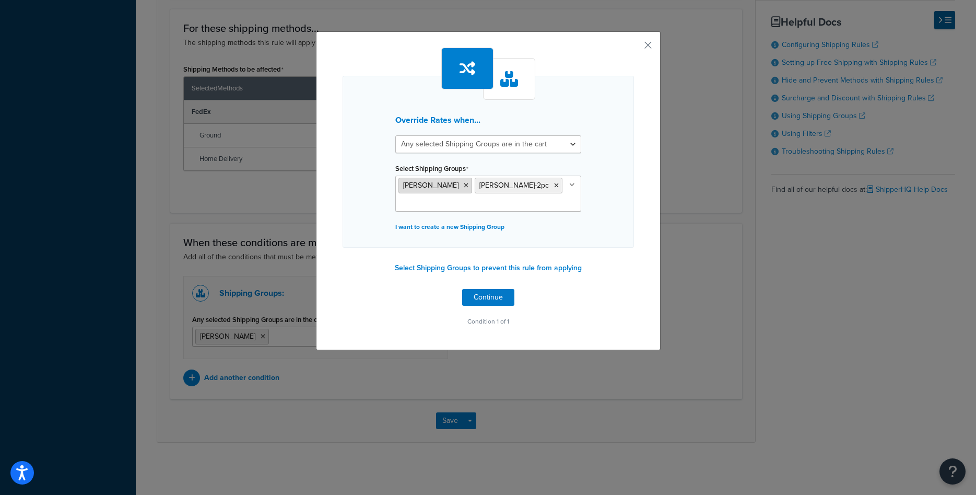
click at [464, 187] on icon at bounding box center [466, 185] width 5 height 6
click at [600, 197] on div "Override Rates when... All selected Shipping Groups are in the cart Any selecte…" at bounding box center [488, 162] width 291 height 172
click at [497, 271] on div "Override Rates when... All selected Shipping Groups are in the cart Any selecte…" at bounding box center [488, 188] width 291 height 281
click at [489, 289] on button "Continue" at bounding box center [488, 297] width 52 height 17
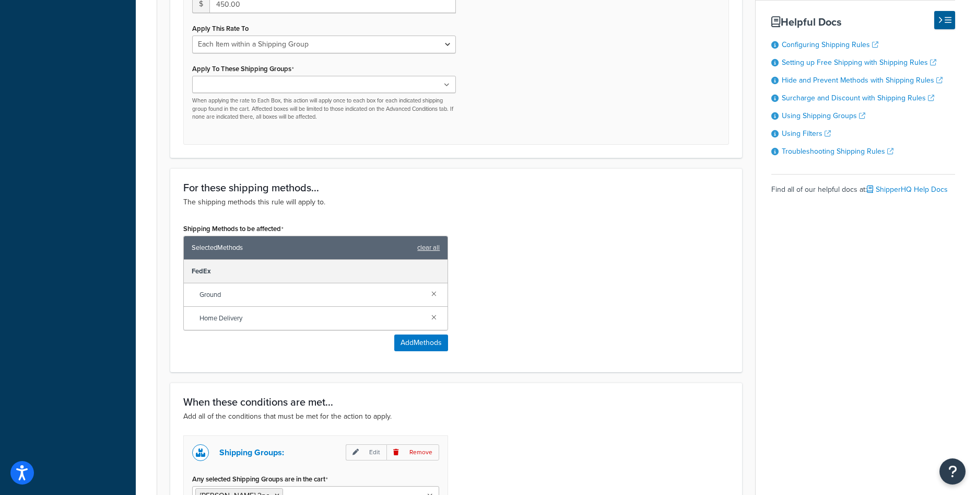
scroll to position [252, 0]
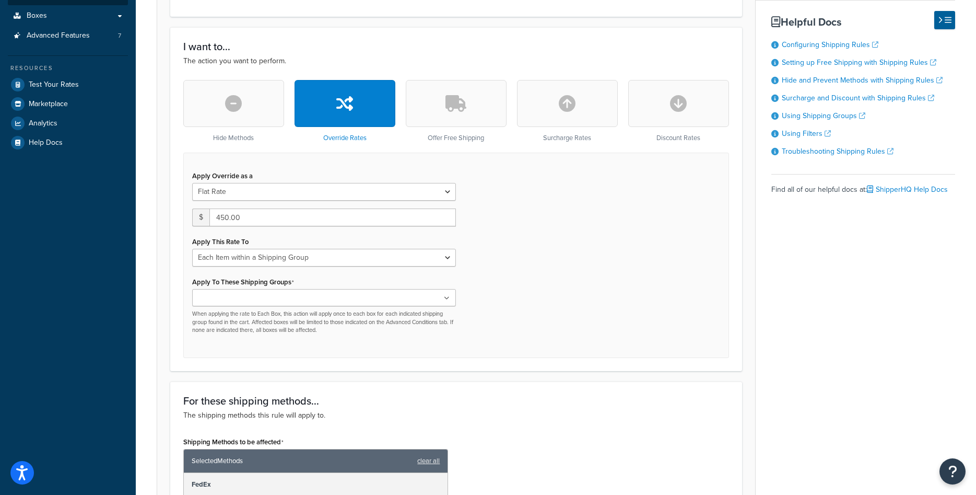
click at [247, 297] on input "Apply To These Shipping Groups" at bounding box center [241, 298] width 92 height 11
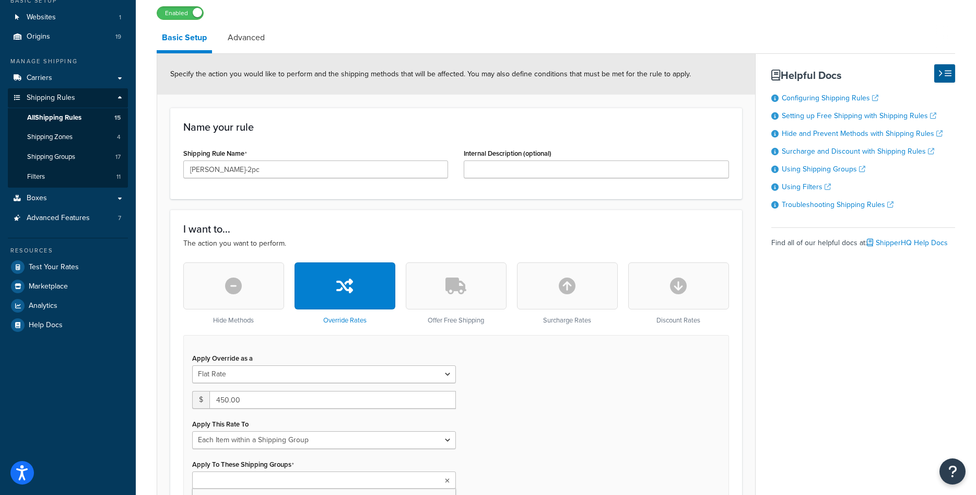
scroll to position [0, 0]
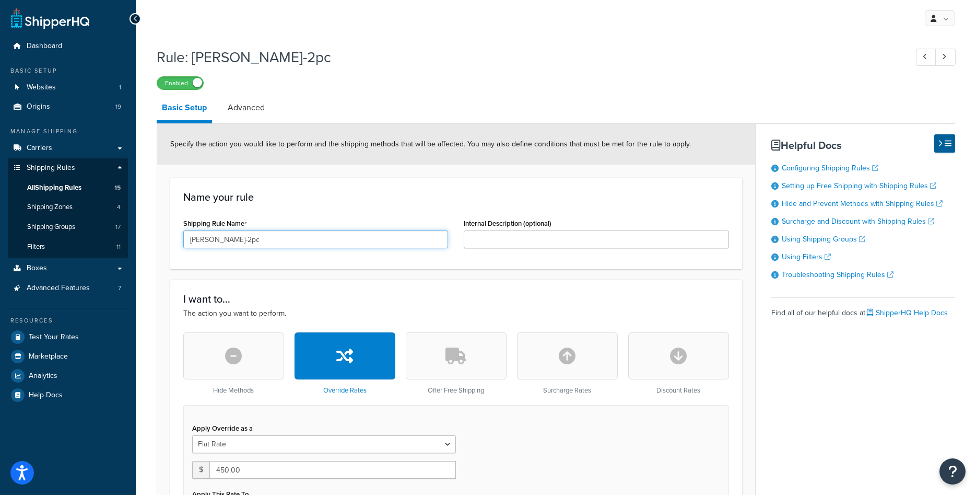
click at [192, 241] on input "rowe-2pc" at bounding box center [315, 239] width 265 height 18
click at [208, 236] on input "Rowe-2pc" at bounding box center [315, 239] width 265 height 18
click at [221, 237] on input "Rowe 2pc" at bounding box center [315, 239] width 265 height 18
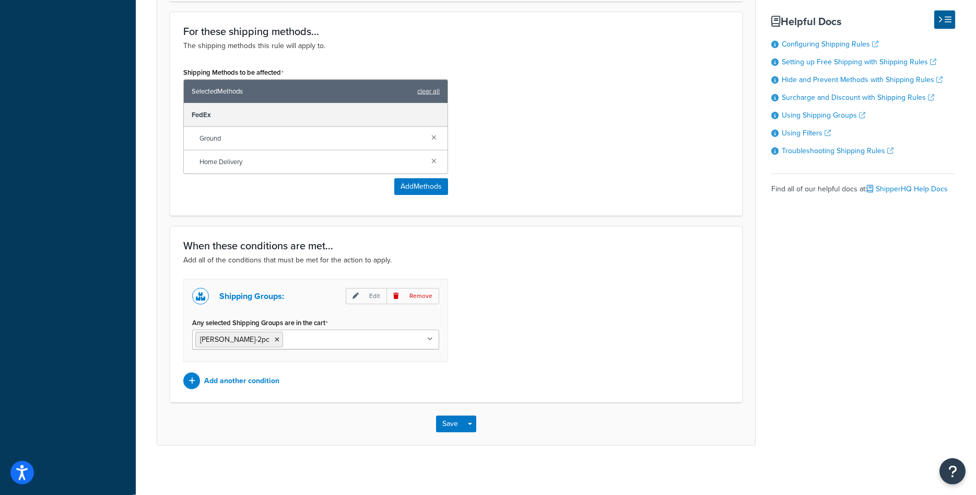
scroll to position [625, 0]
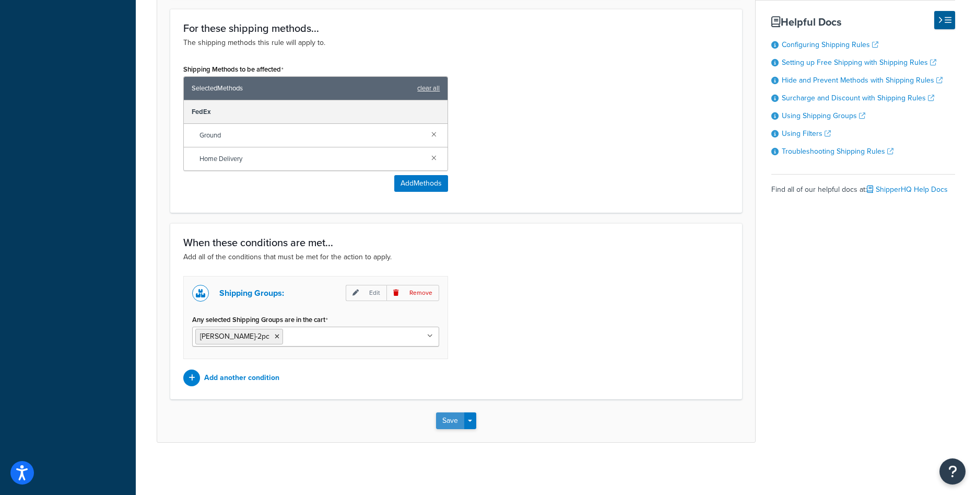
type input "Rowe 2-Pieces Flat Rate"
click at [441, 418] on button "Save" at bounding box center [450, 420] width 28 height 17
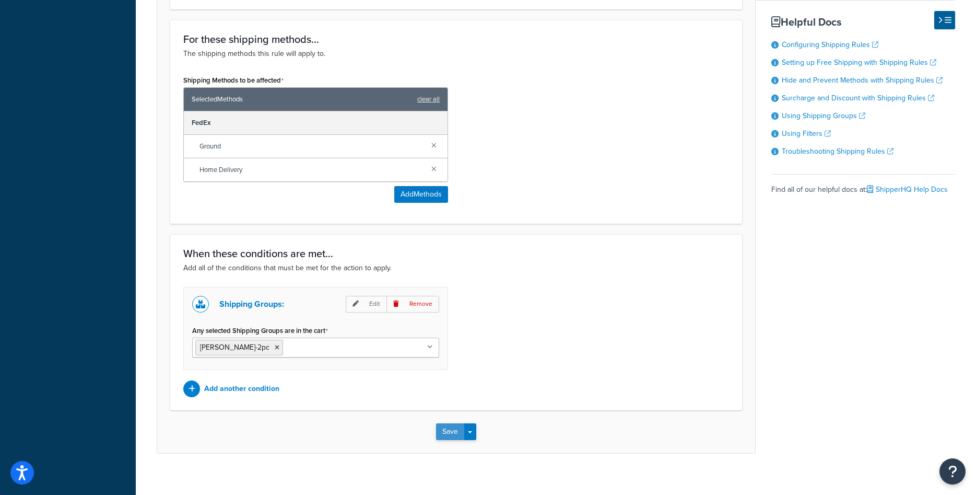
click at [447, 433] on button "Save" at bounding box center [450, 431] width 28 height 17
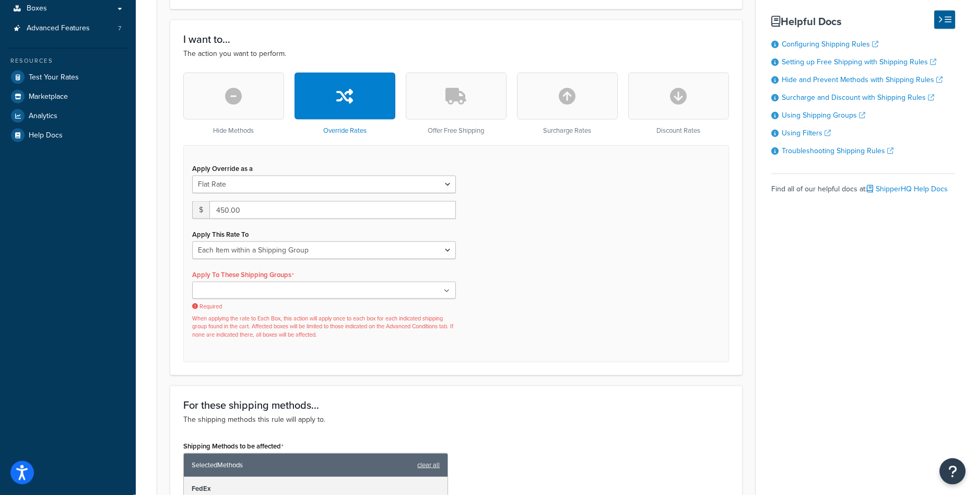
scroll to position [266, 0]
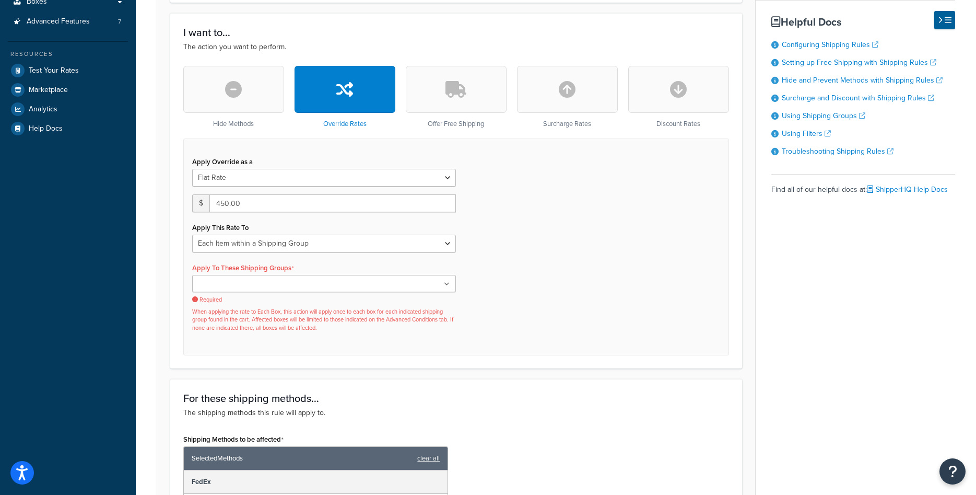
click at [312, 286] on ul at bounding box center [324, 283] width 264 height 17
type input "rowe"
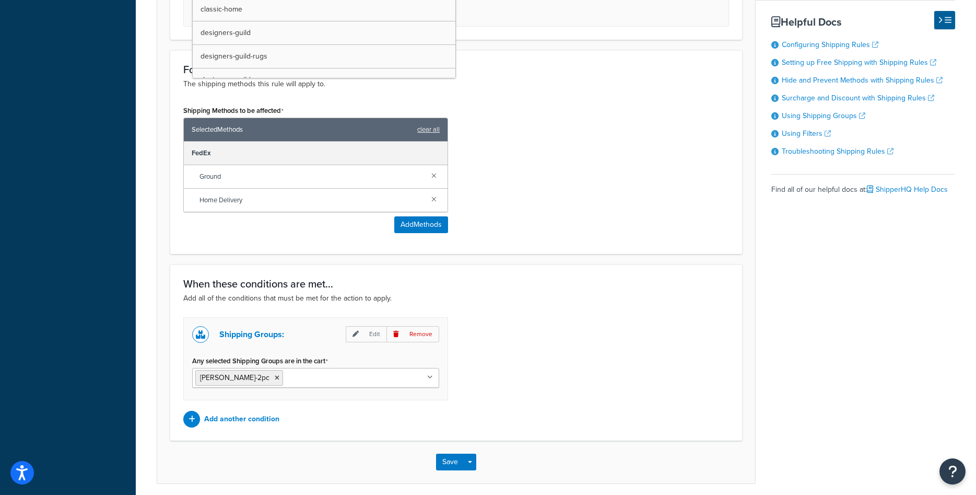
scroll to position [627, 0]
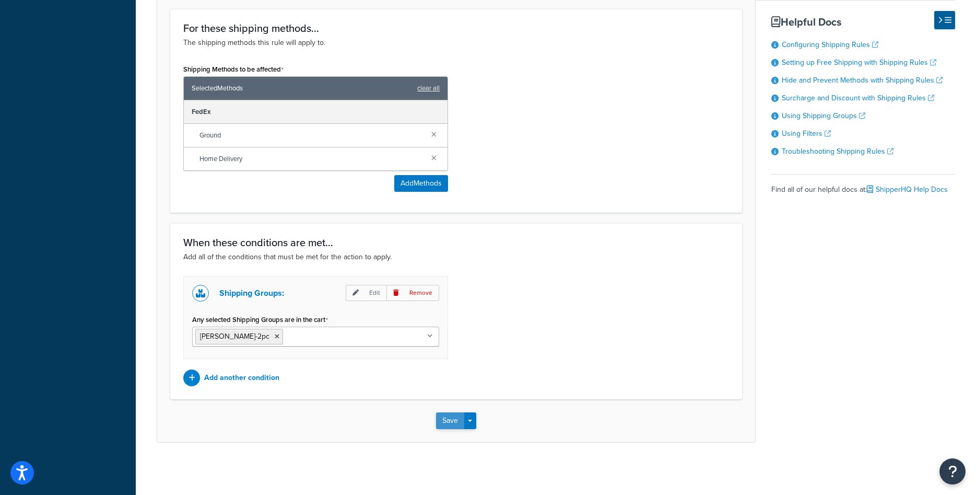
click at [454, 423] on button "Save" at bounding box center [450, 420] width 28 height 17
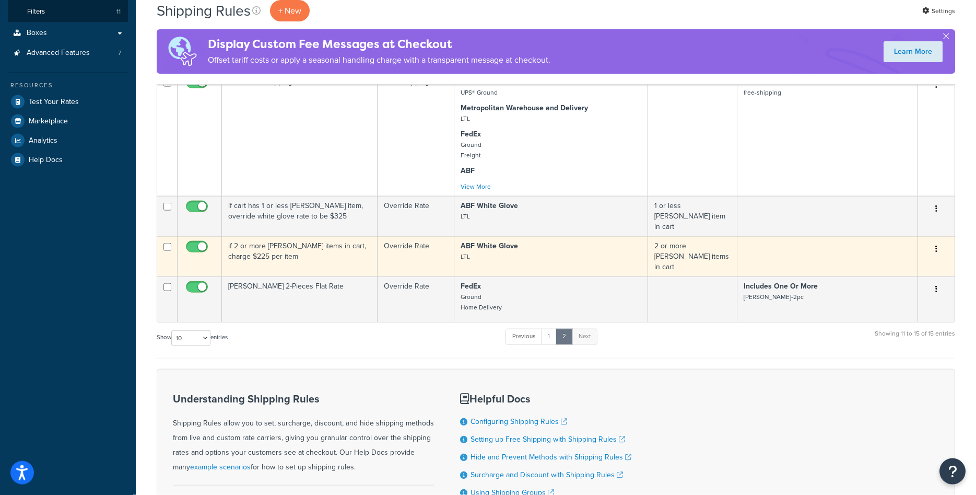
scroll to position [189, 0]
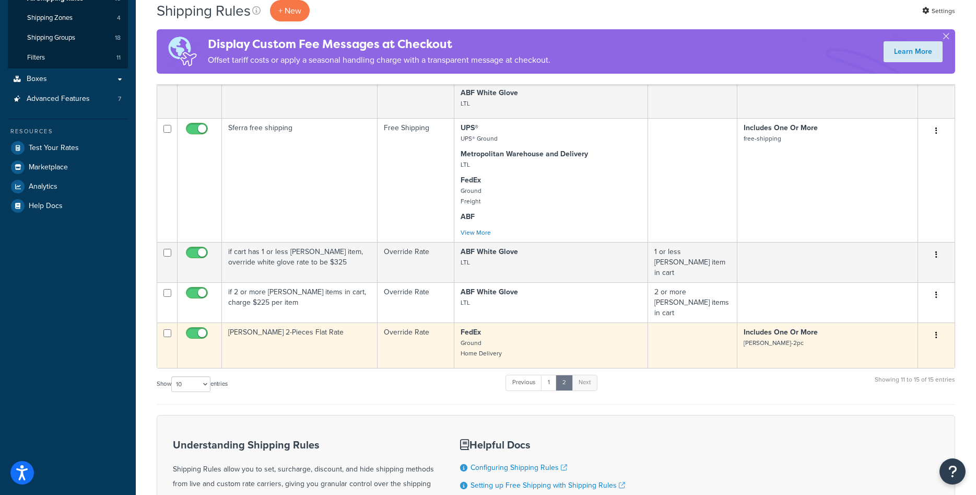
click at [279, 332] on td "[PERSON_NAME] 2-Pieces Flat Rate" at bounding box center [300, 344] width 156 height 45
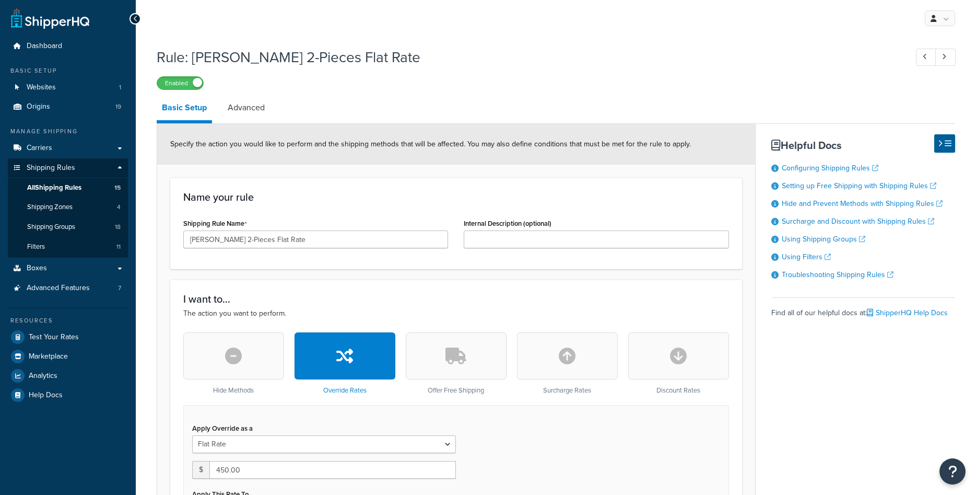
select select "ITEM"
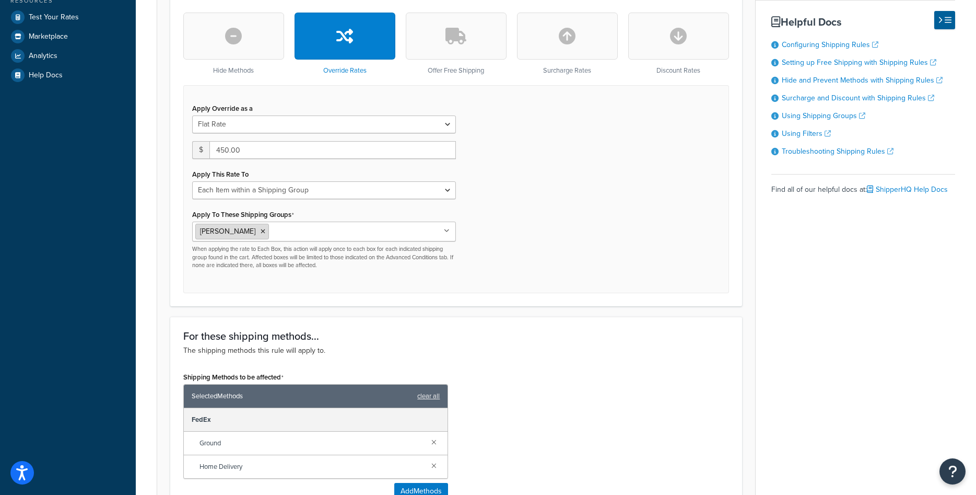
scroll to position [320, 0]
click at [261, 229] on icon at bounding box center [263, 231] width 5 height 6
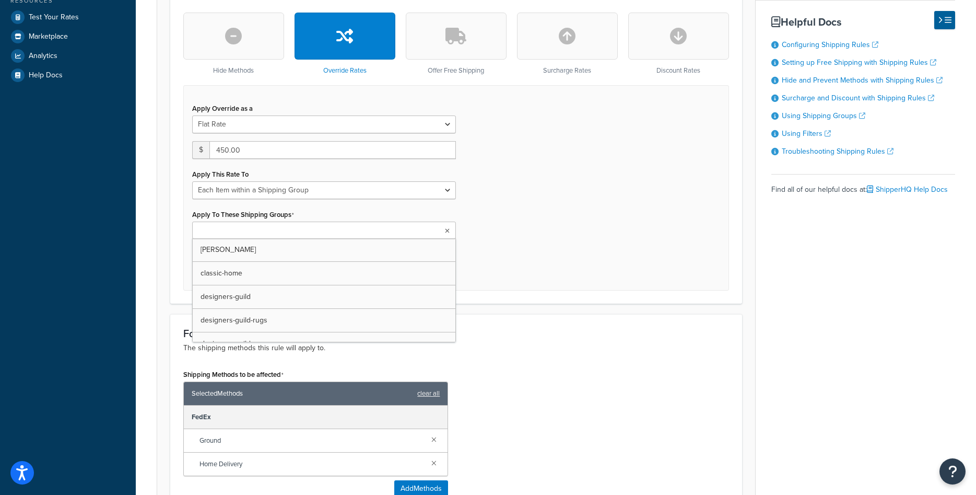
click at [223, 229] on input "Apply To These Shipping Groups" at bounding box center [241, 230] width 92 height 11
type input "row"
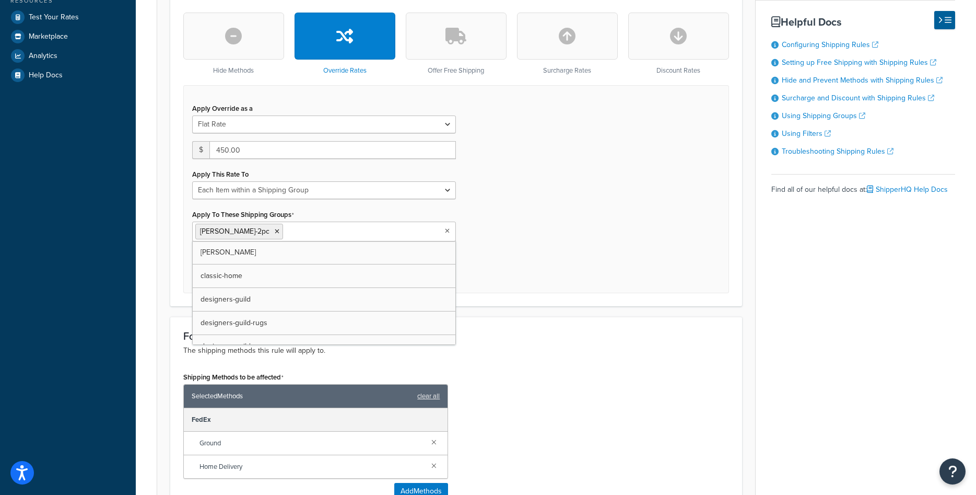
click at [544, 246] on div "Apply Override as a Flat Rate Percentage Flat Rate & Percentage $ 450.00 Apply …" at bounding box center [456, 188] width 546 height 207
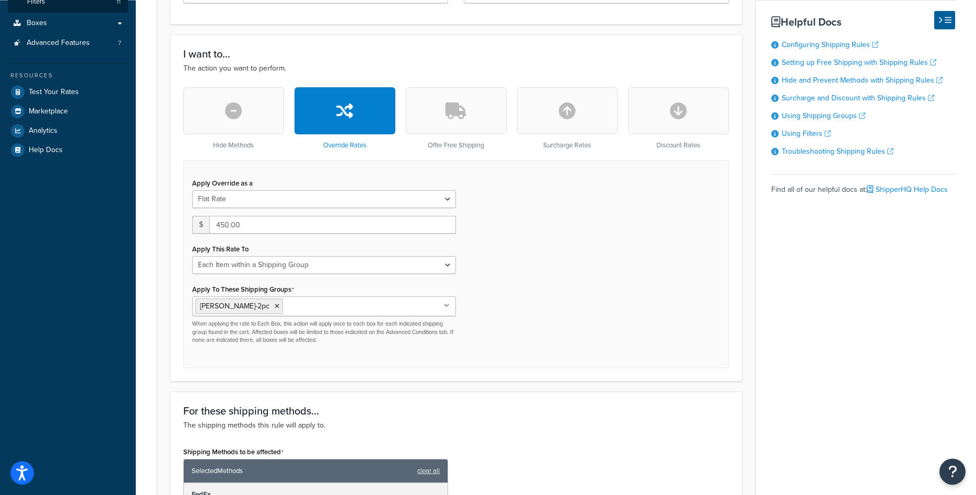
scroll to position [266, 0]
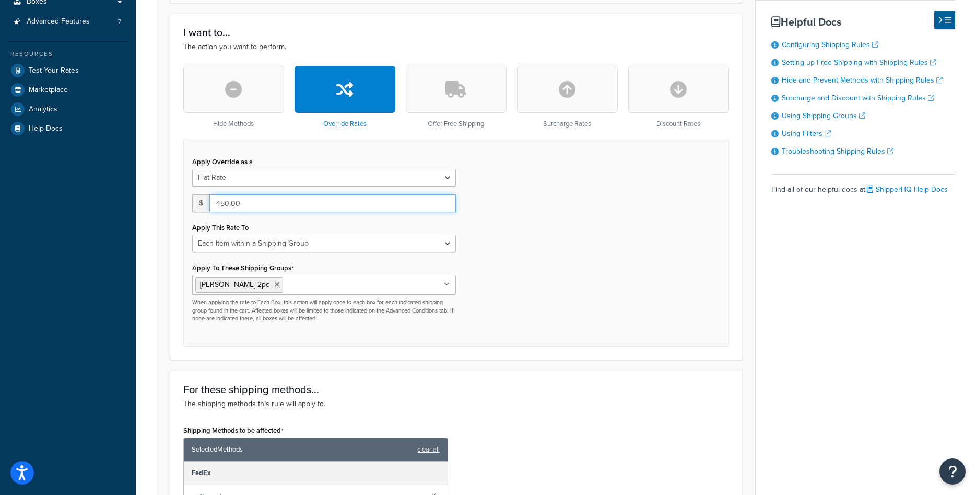
drag, startPoint x: 246, startPoint y: 204, endPoint x: 217, endPoint y: 199, distance: 29.2
click at [217, 199] on input "450.00" at bounding box center [332, 203] width 247 height 18
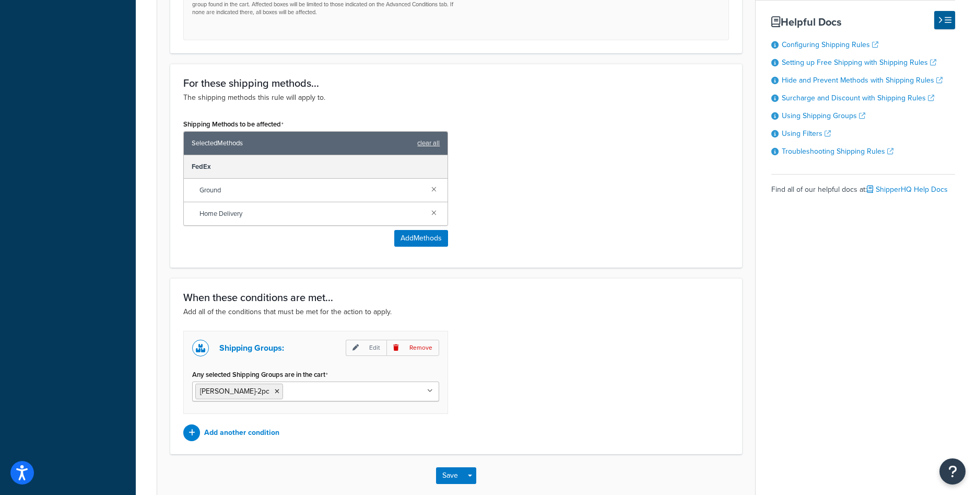
scroll to position [627, 0]
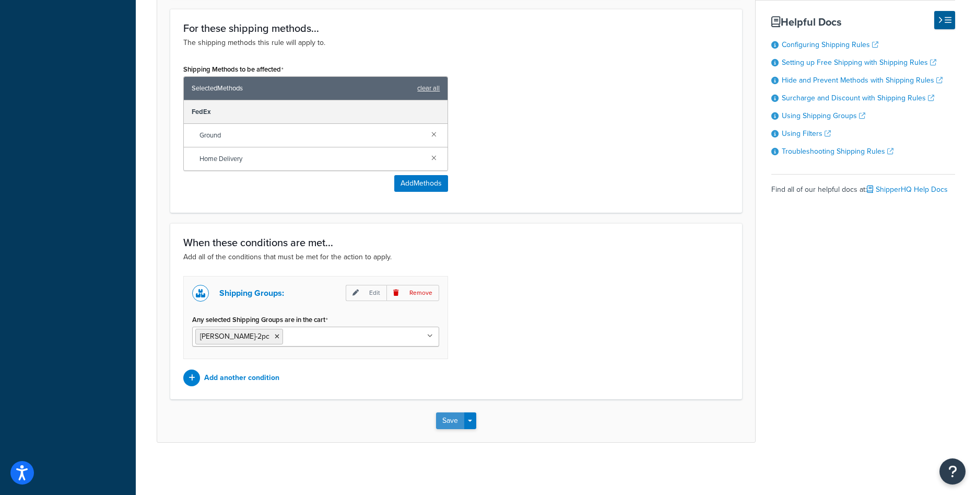
click at [451, 423] on button "Save" at bounding box center [450, 420] width 28 height 17
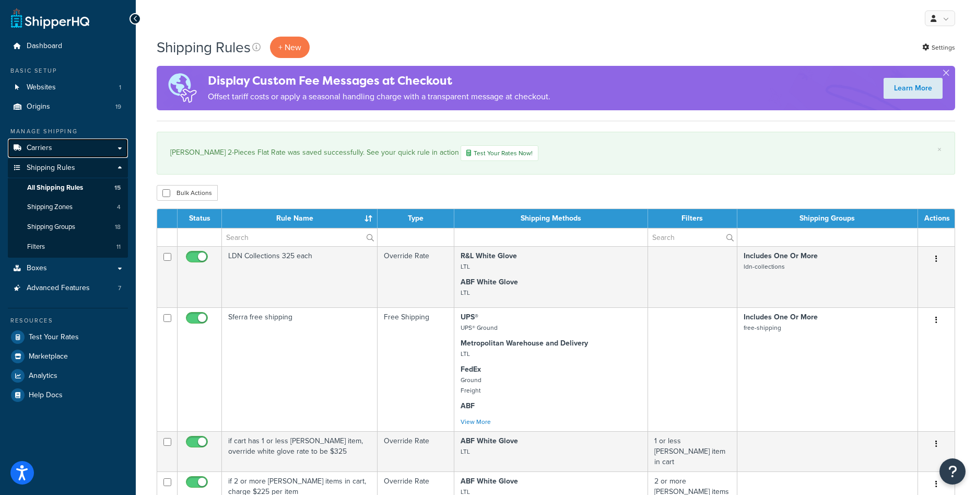
click at [41, 146] on span "Carriers" at bounding box center [40, 148] width 26 height 9
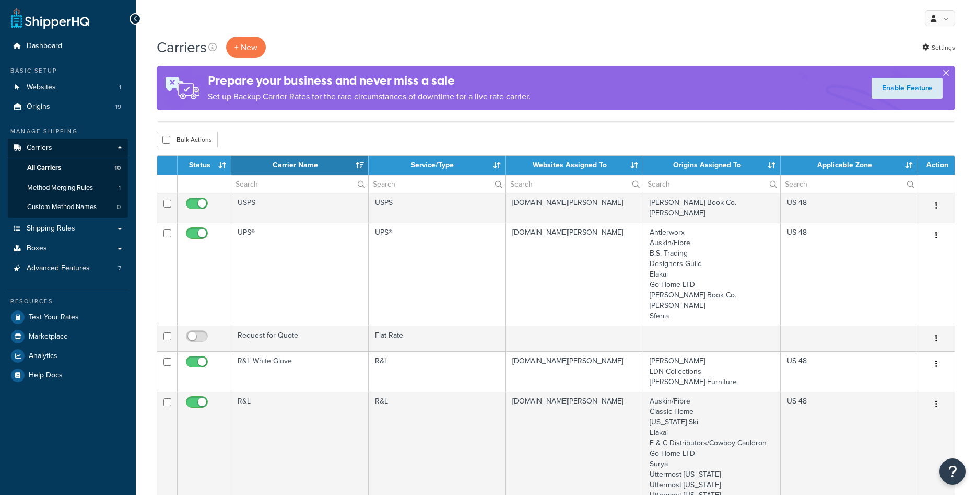
select select "15"
click at [43, 108] on span "Origins" at bounding box center [39, 106] width 24 height 9
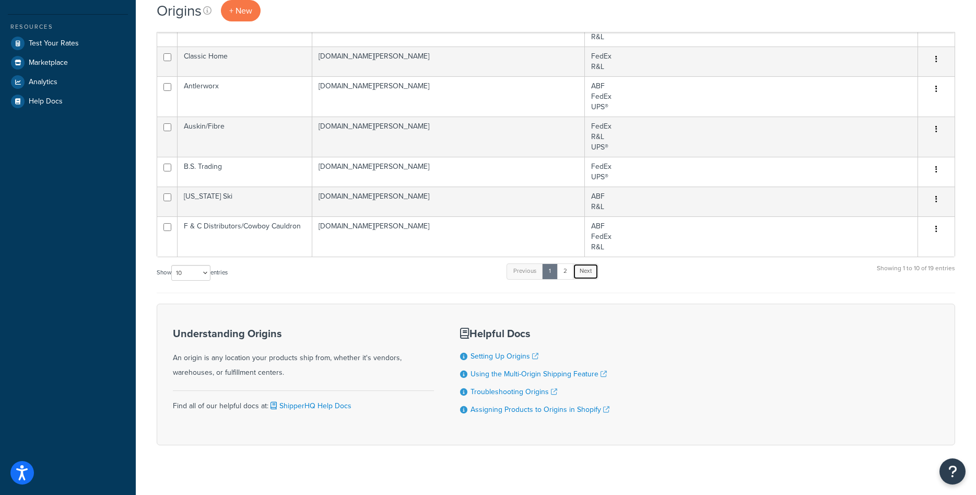
click at [591, 273] on link "Next" at bounding box center [586, 271] width 26 height 16
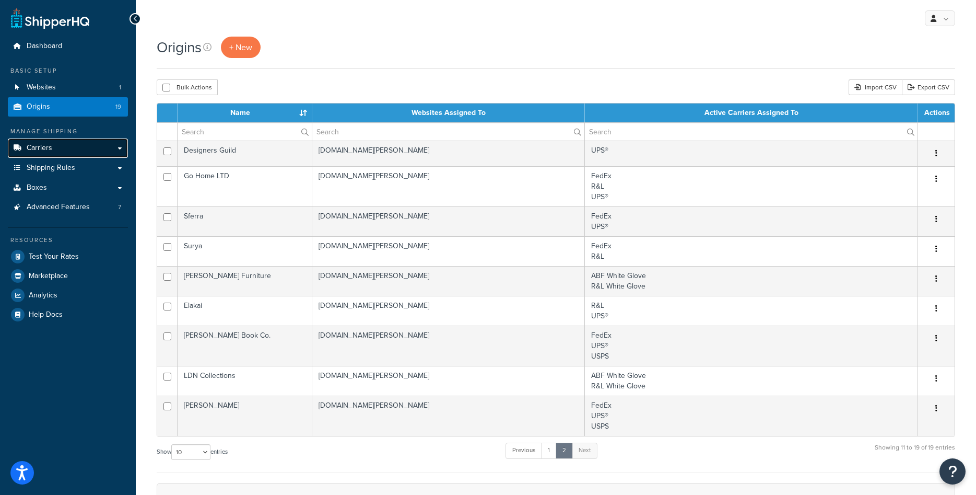
click at [54, 148] on link "Carriers" at bounding box center [68, 147] width 120 height 19
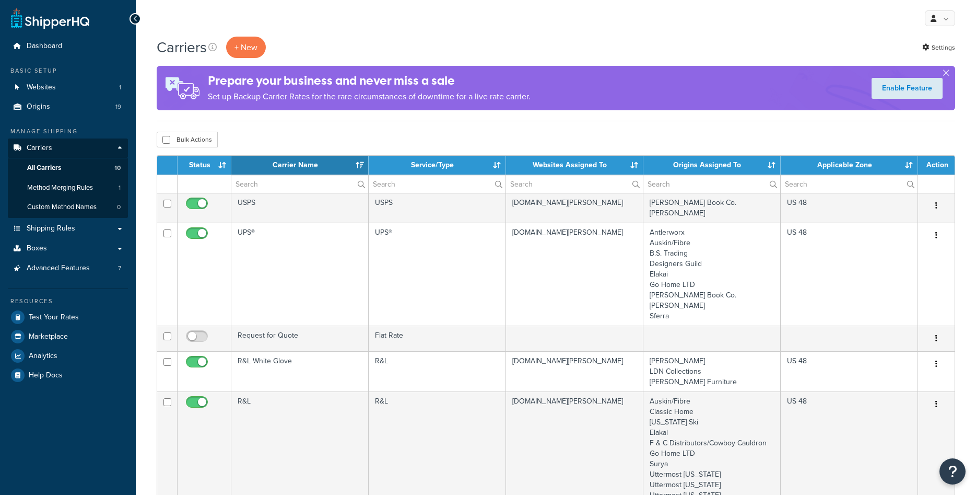
select select "15"
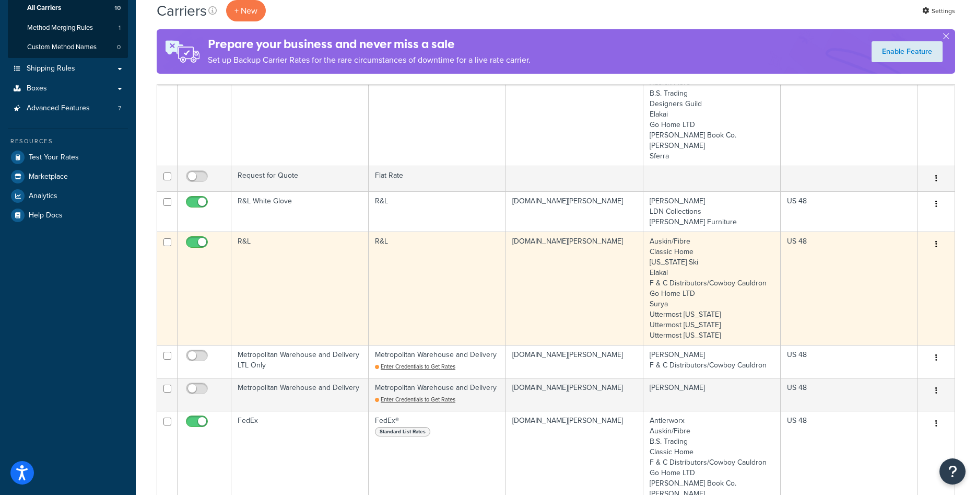
scroll to position [53, 0]
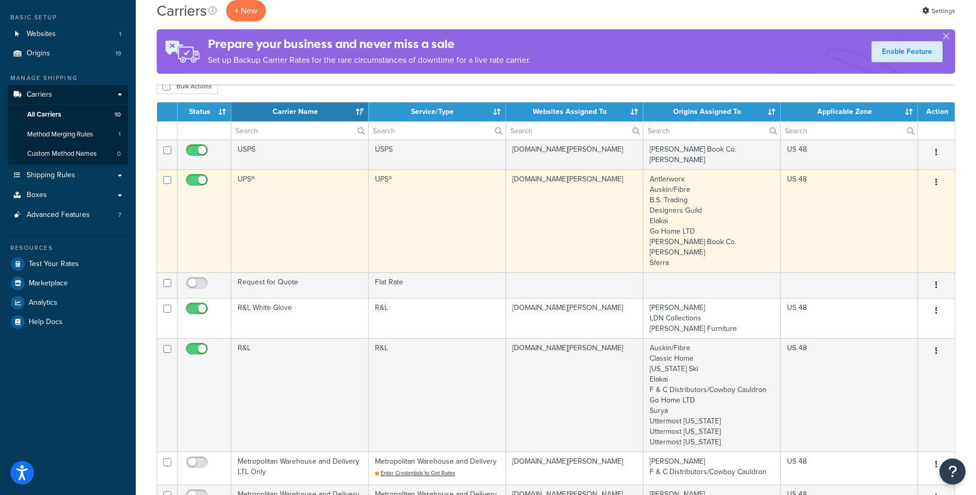
click at [306, 231] on td "UPS®" at bounding box center [299, 220] width 137 height 103
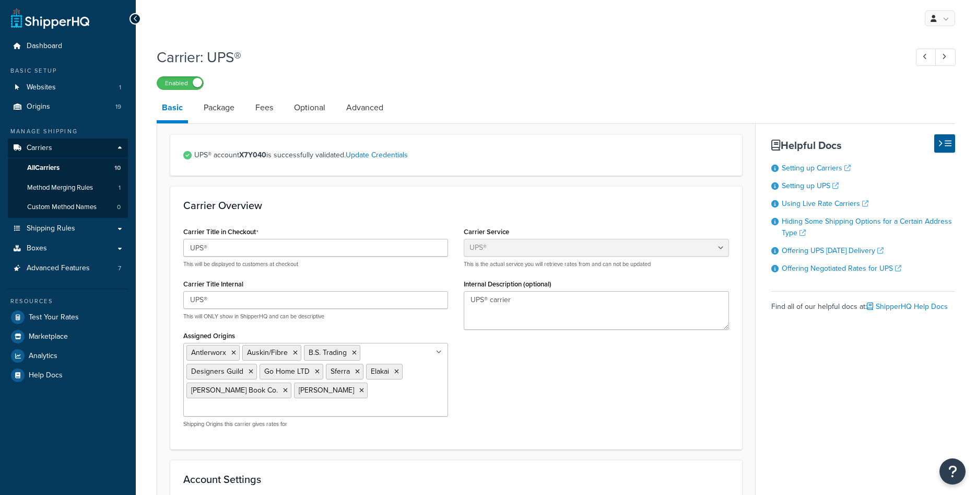
select select "ups"
select select "01"
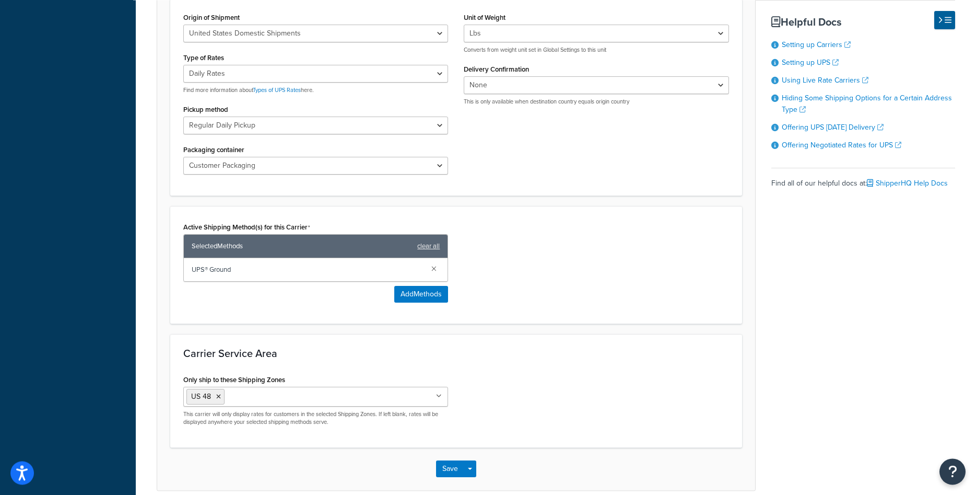
scroll to position [520, 0]
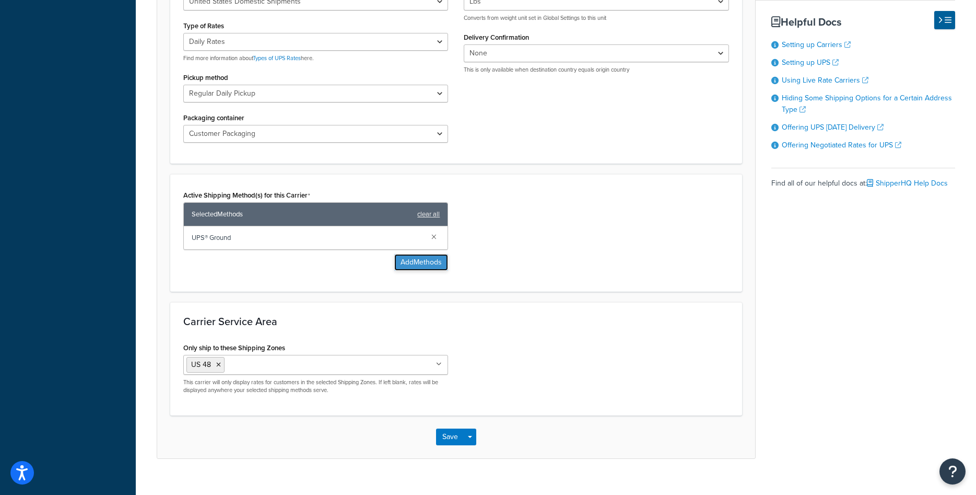
click at [402, 254] on button "Add Methods" at bounding box center [421, 262] width 54 height 17
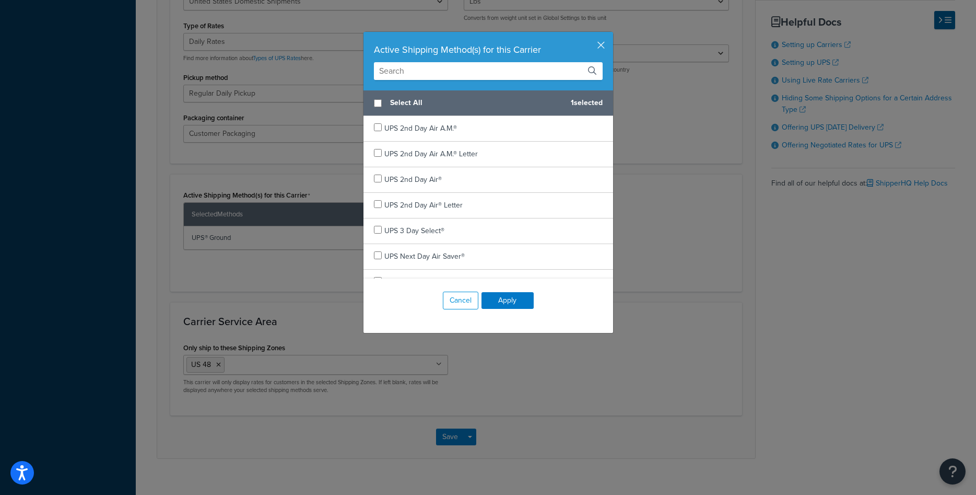
click at [446, 76] on input "text" at bounding box center [488, 71] width 229 height 18
type input "3"
type input "2"
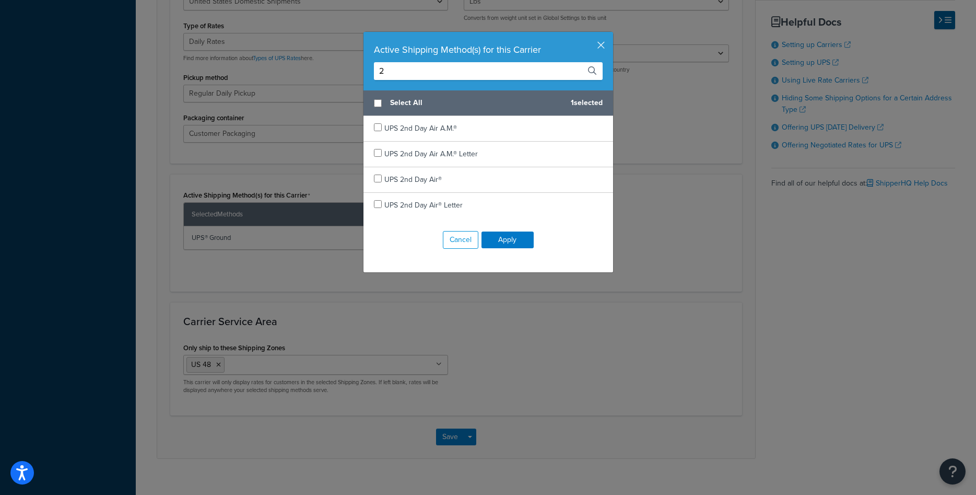
click at [418, 77] on input "2" at bounding box center [488, 71] width 229 height 18
click at [417, 77] on input "2" at bounding box center [488, 71] width 229 height 18
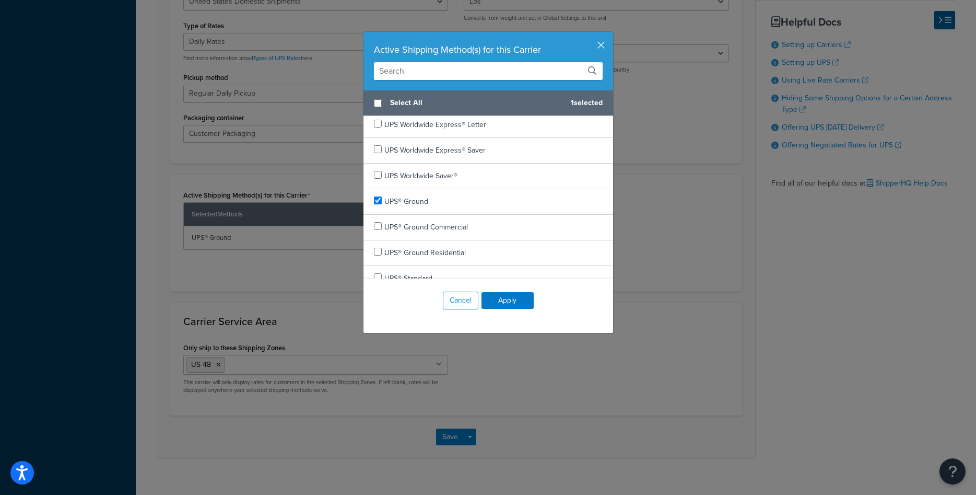
scroll to position [605, 0]
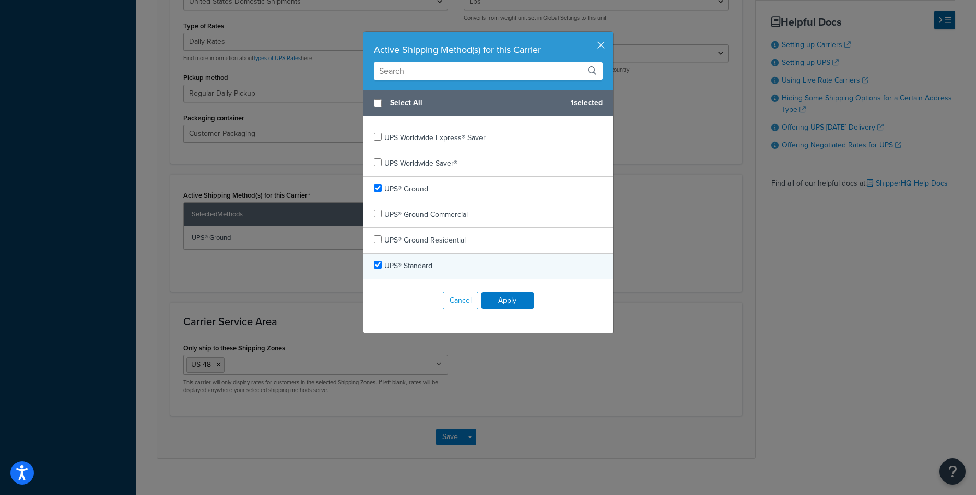
checkbox input "true"
click at [421, 268] on span "UPS® Standard" at bounding box center [408, 265] width 48 height 11
click at [497, 303] on button "Apply" at bounding box center [508, 300] width 52 height 17
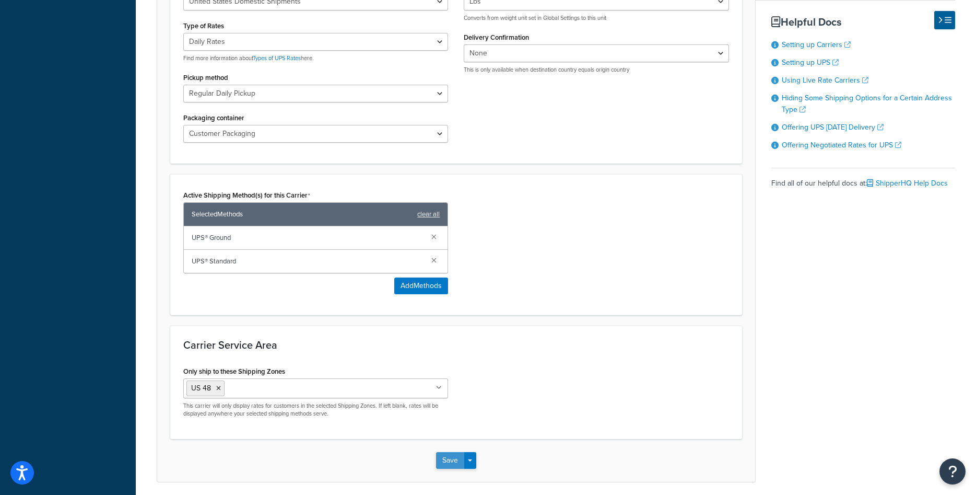
click at [452, 452] on button "Save" at bounding box center [450, 460] width 28 height 17
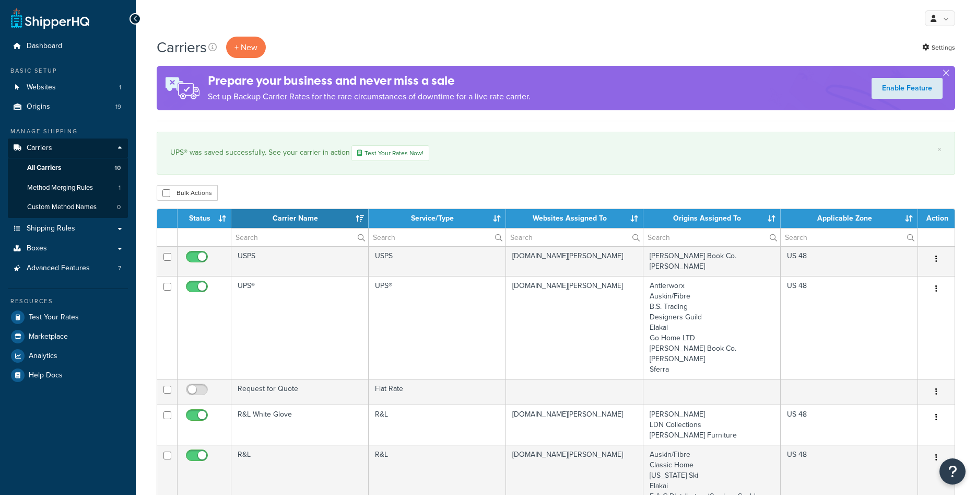
select select "15"
